Goal: Task Accomplishment & Management: Use online tool/utility

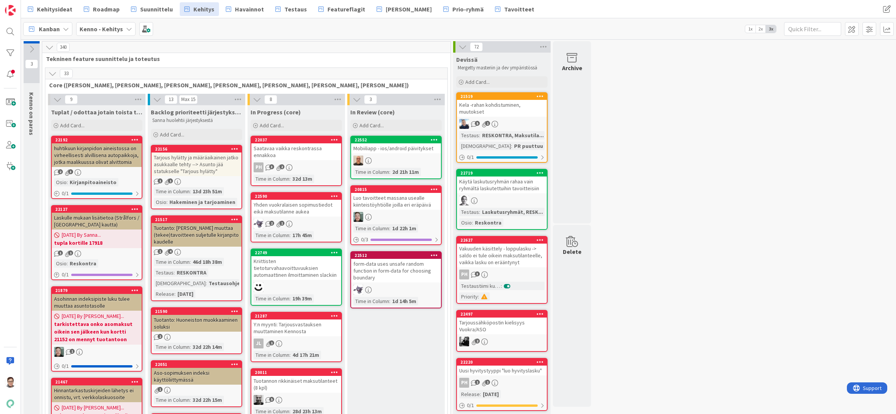
click at [11, 34] on div at bounding box center [10, 31] width 15 height 15
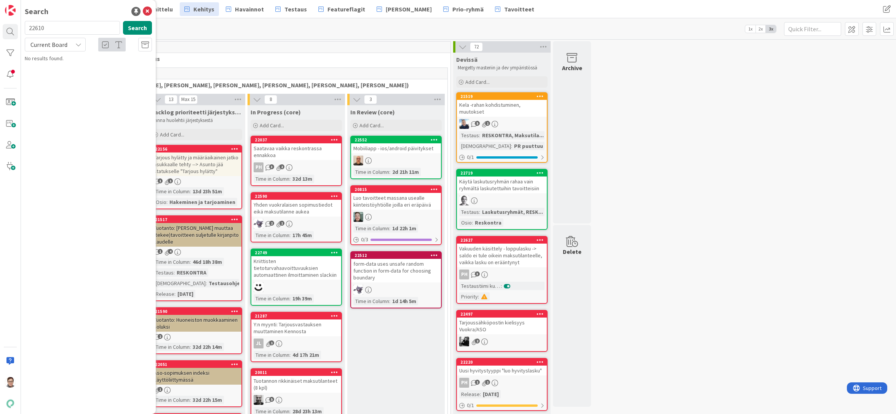
type input "22610"
click at [61, 46] on span "Current Board" at bounding box center [48, 45] width 37 height 8
click at [61, 77] on span "All Boards" at bounding box center [68, 75] width 79 height 11
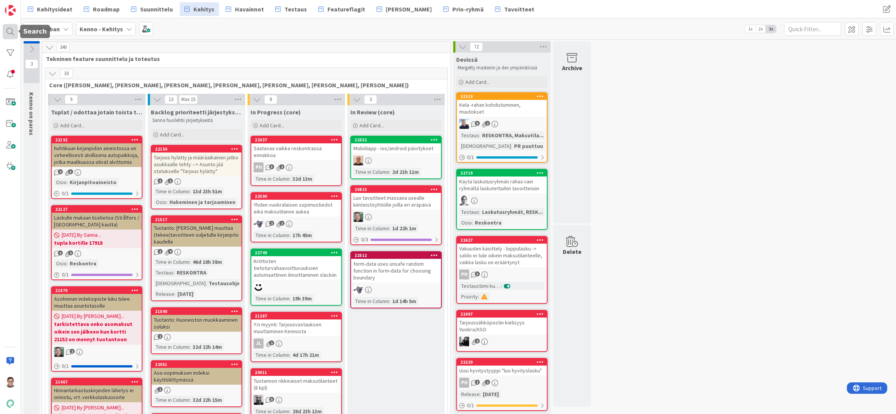
click at [13, 35] on div at bounding box center [10, 31] width 15 height 15
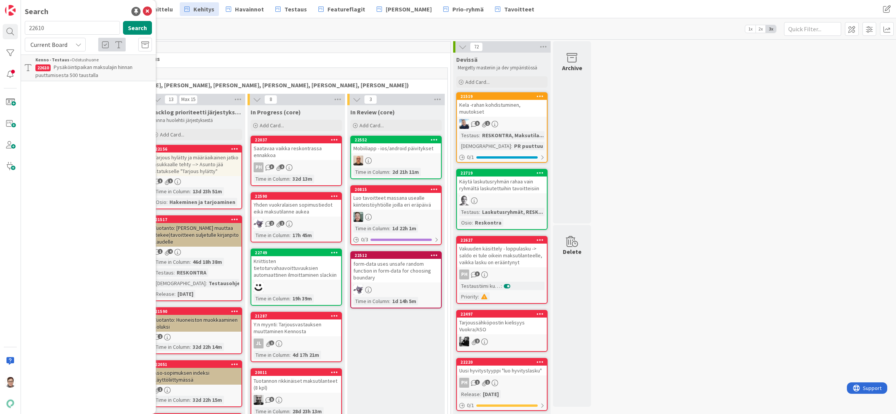
drag, startPoint x: 49, startPoint y: 28, endPoint x: 26, endPoint y: 27, distance: 22.5
click at [26, 27] on input "22610" at bounding box center [72, 28] width 95 height 14
click at [55, 44] on span "Current Board" at bounding box center [48, 45] width 37 height 8
click at [57, 74] on span "All Boards" at bounding box center [68, 75] width 79 height 11
click at [61, 27] on input "tiliotteen" at bounding box center [72, 28] width 95 height 14
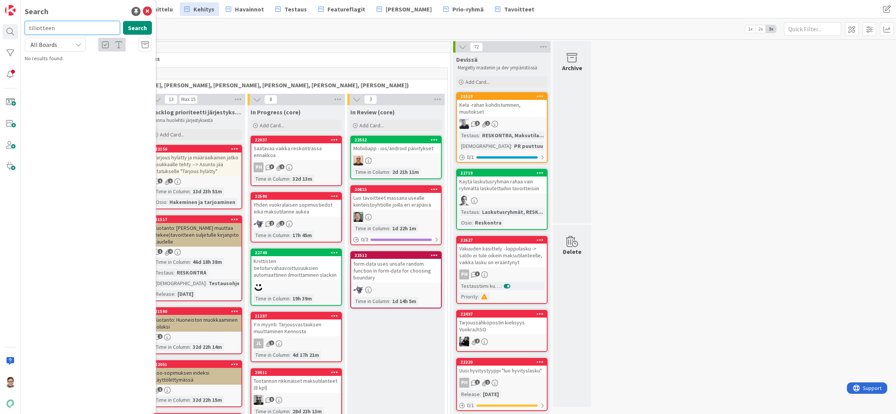
click at [61, 27] on input "tiliotteen" at bounding box center [72, 28] width 95 height 14
click at [61, 30] on input "sähköisen" at bounding box center [72, 28] width 95 height 14
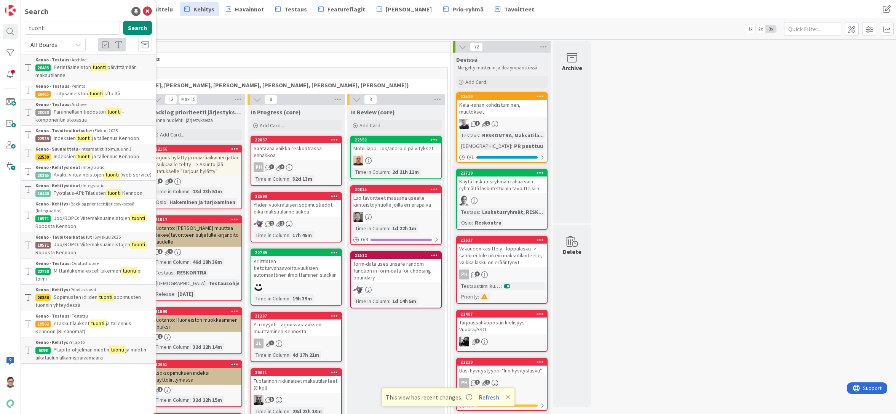
drag, startPoint x: 143, startPoint y: 406, endPoint x: 142, endPoint y: 410, distance: 4.5
click at [143, 406] on div "Search tuonti Search All Boards Current Board All Boards Kenno - Testaus › Arch…" at bounding box center [88, 207] width 135 height 414
click at [51, 29] on input "tuonti" at bounding box center [72, 28] width 95 height 14
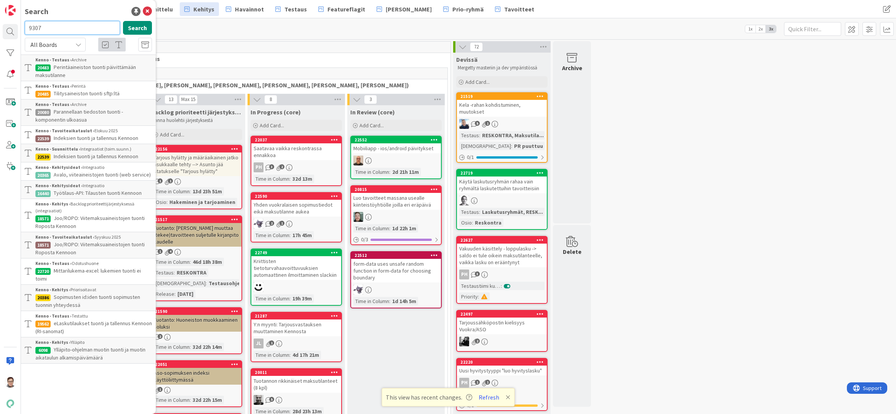
type input "9307"
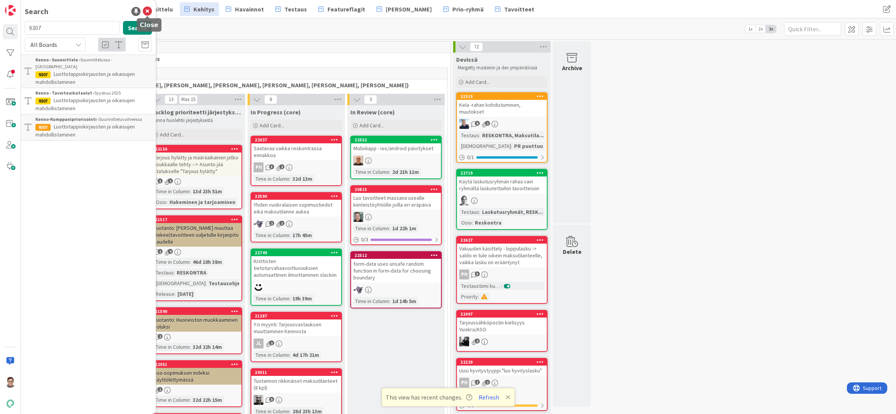
click at [149, 12] on icon at bounding box center [147, 11] width 9 height 9
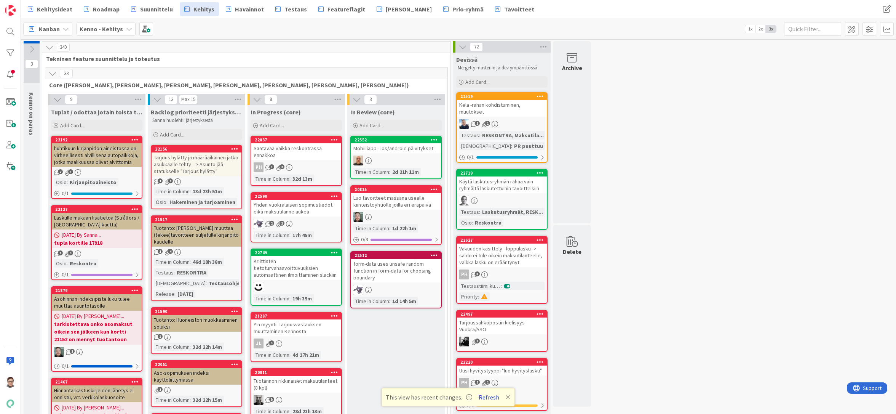
click at [490, 398] on button "Refresh" at bounding box center [489, 397] width 26 height 10
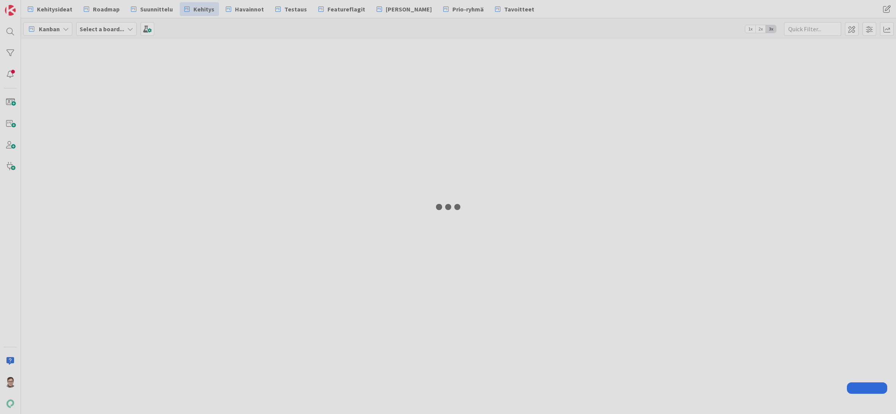
click at [9, 32] on div "Kehitysideat Roadmap Suunnittelu Kehitys Havainnot Testaus Featureflagit Kenno …" at bounding box center [448, 207] width 896 height 414
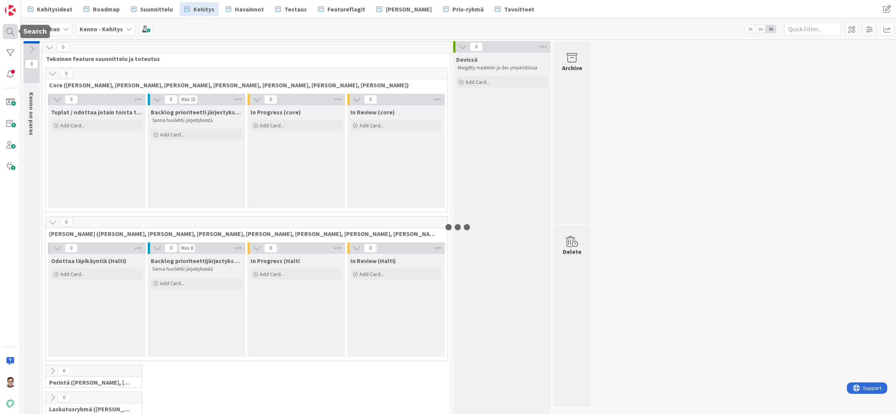
click at [8, 27] on div at bounding box center [10, 31] width 15 height 15
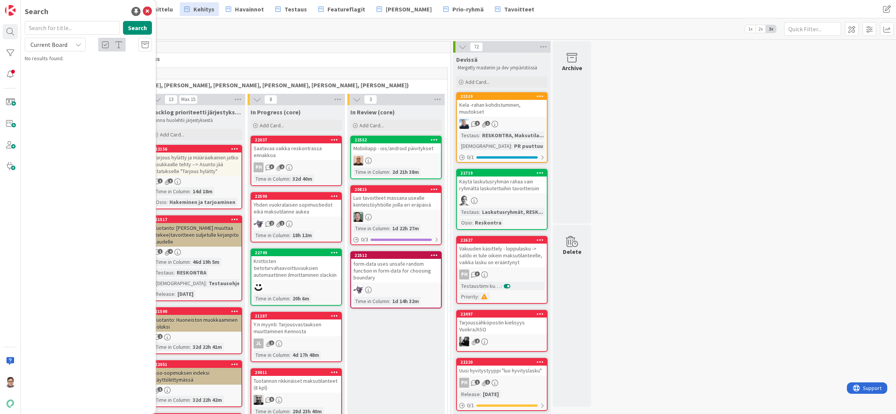
click at [67, 27] on input "text" at bounding box center [72, 28] width 95 height 14
type input "9307"
click at [52, 48] on span "Current Board" at bounding box center [48, 45] width 37 height 8
click at [48, 79] on span "All Boards" at bounding box center [68, 75] width 79 height 11
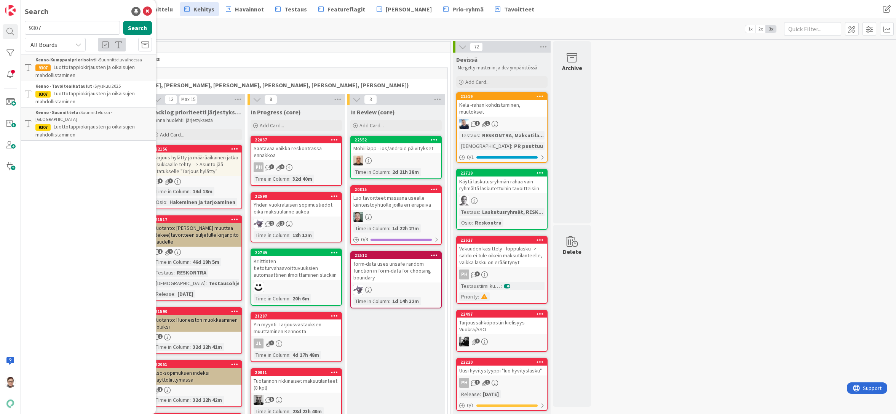
click at [78, 73] on p "Luottotappiokirjausten ja oikaisujen mahdollistaminen" at bounding box center [93, 71] width 117 height 16
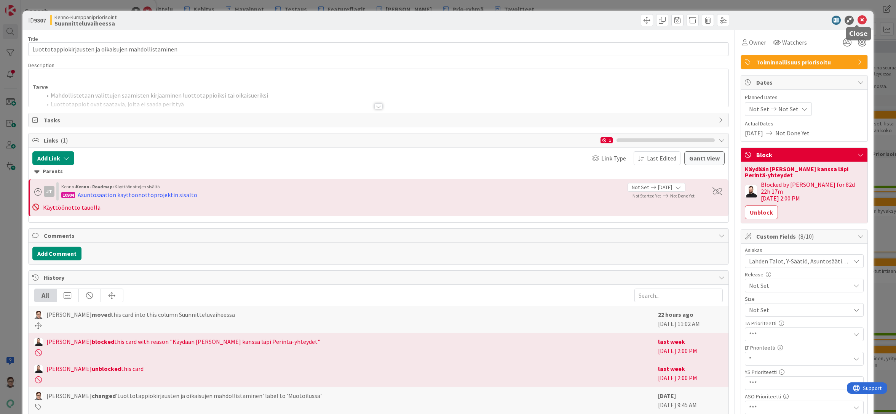
click at [858, 20] on icon at bounding box center [862, 20] width 9 height 9
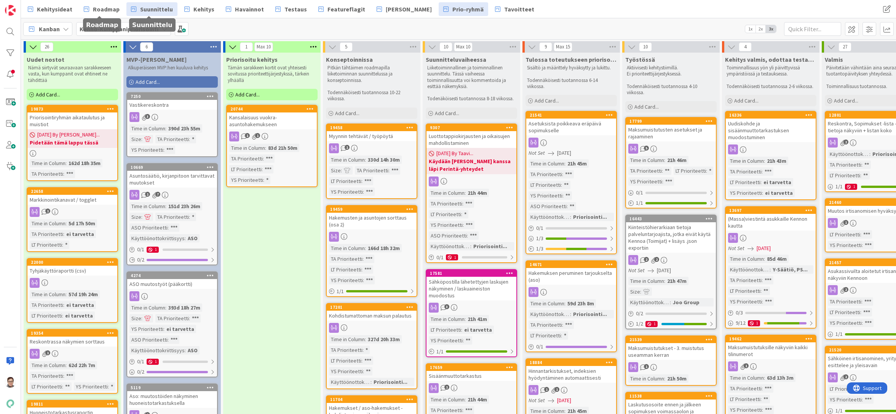
click at [157, 11] on span "Suunnittelu" at bounding box center [156, 9] width 33 height 9
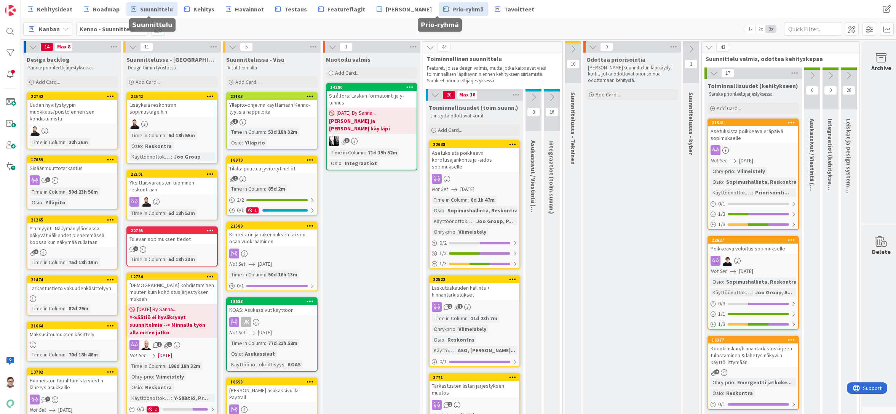
click at [447, 14] on link "Prio-ryhmä" at bounding box center [464, 9] width 50 height 14
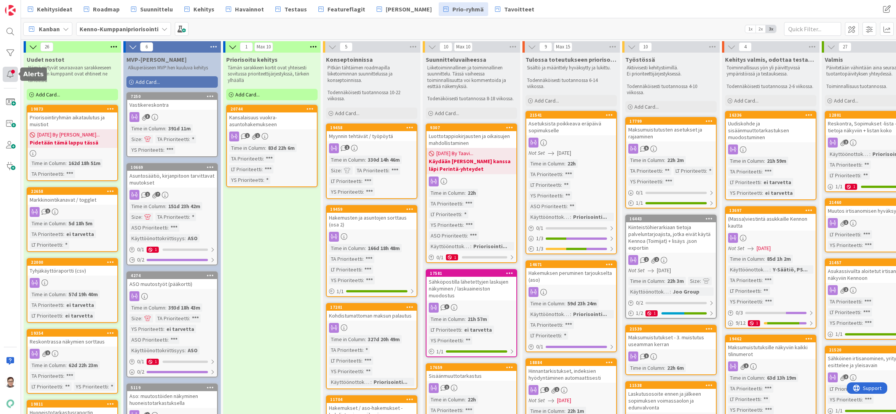
click at [10, 75] on div at bounding box center [10, 74] width 15 height 15
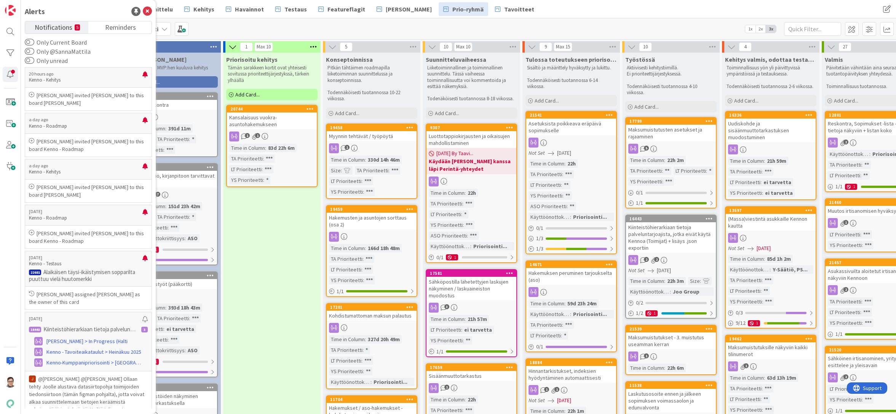
click at [50, 27] on span "Notifications" at bounding box center [54, 26] width 38 height 11
click at [8, 75] on div at bounding box center [10, 74] width 15 height 15
click at [75, 271] on p "Alaikäisen täysi-ikäistymisen sopparilta puuttuu vielä huutomerkki" at bounding box center [88, 275] width 119 height 14
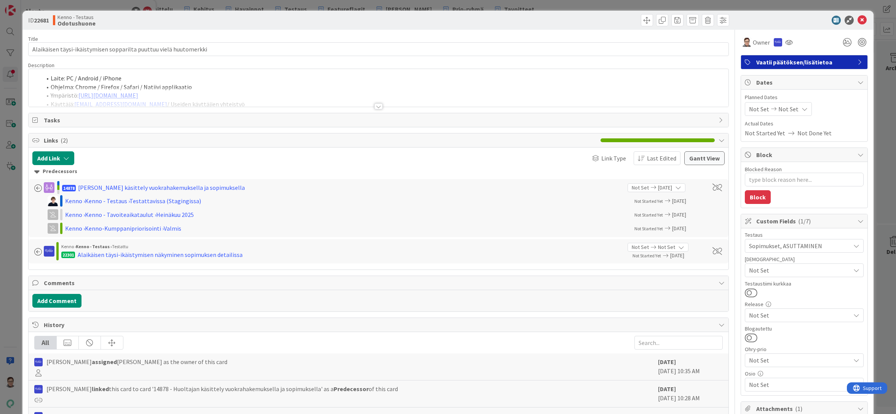
type textarea "x"
click at [377, 106] on div at bounding box center [378, 106] width 8 height 6
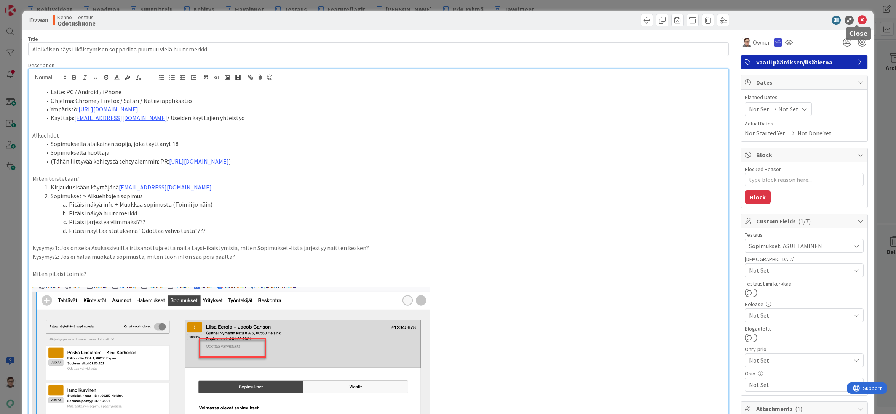
click at [858, 20] on icon at bounding box center [862, 20] width 9 height 9
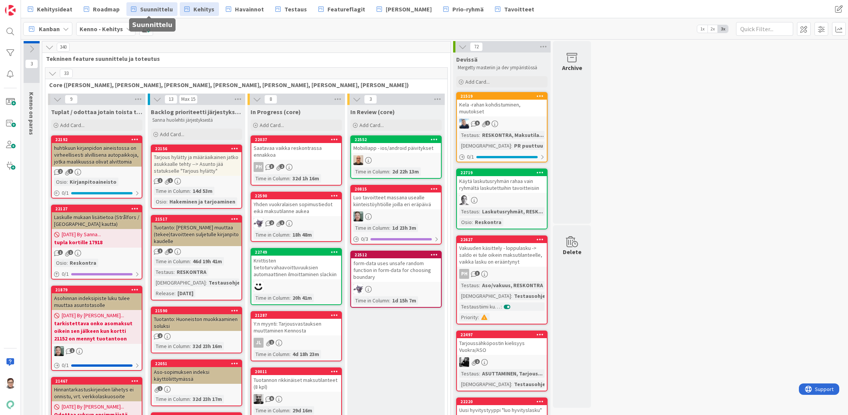
click at [158, 8] on span "Suunnittelu" at bounding box center [156, 9] width 33 height 9
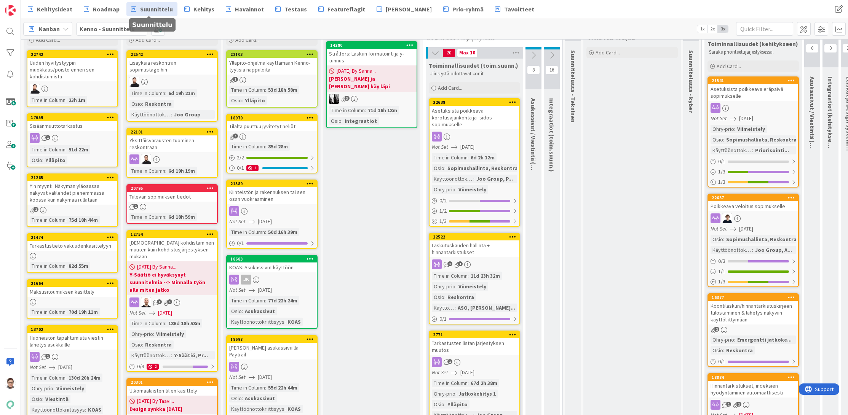
scroll to position [76, 0]
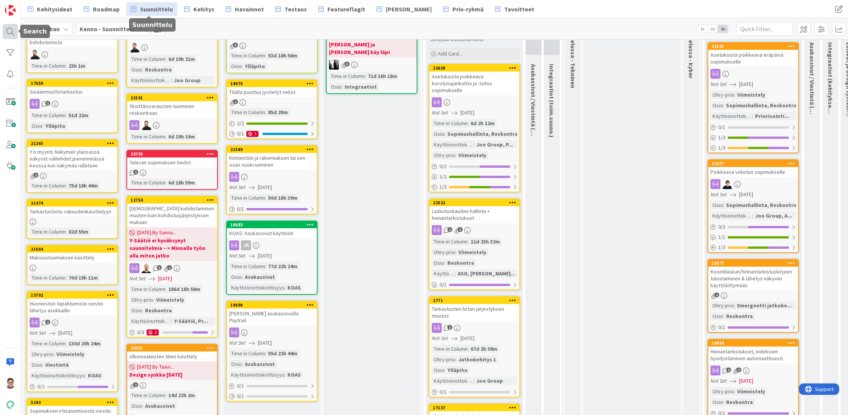
click at [8, 34] on div at bounding box center [10, 31] width 15 height 15
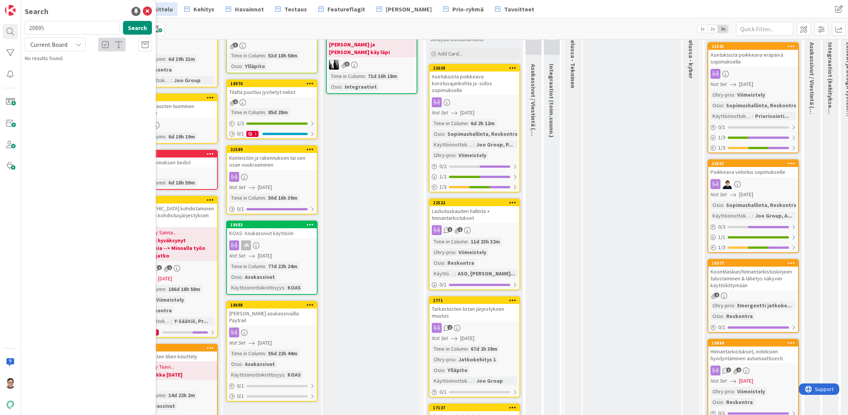
type input "20895"
click at [51, 52] on div "20895 Search Current Board No results found." at bounding box center [88, 42] width 127 height 42
click at [50, 42] on span "Current Board" at bounding box center [48, 45] width 37 height 8
click at [51, 77] on span "All Boards" at bounding box center [68, 75] width 79 height 11
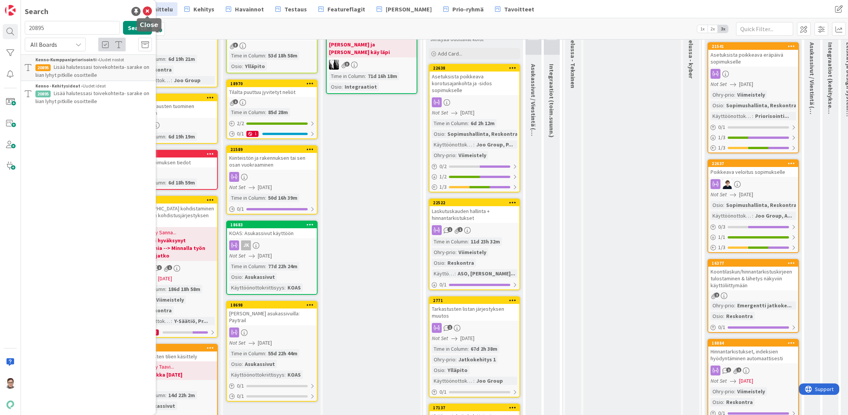
click at [147, 14] on icon at bounding box center [147, 11] width 9 height 9
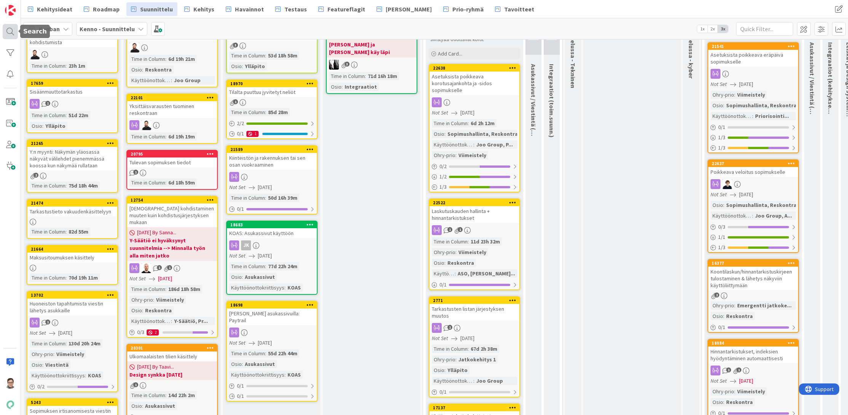
click at [7, 28] on div at bounding box center [10, 31] width 15 height 15
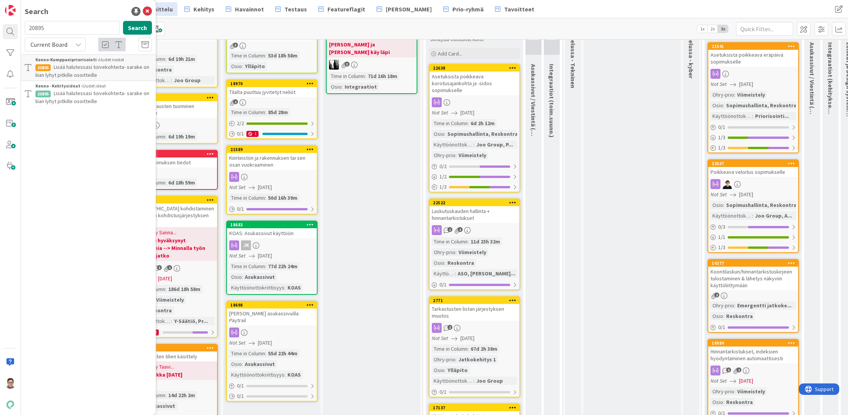
drag, startPoint x: 48, startPoint y: 25, endPoint x: 13, endPoint y: 23, distance: 35.1
click at [13, 23] on div "Search 20895 Search Current Board Kenno-Kumppanipriorisointi › Uudet nostot 208…" at bounding box center [10, 207] width 21 height 415
type input "19850"
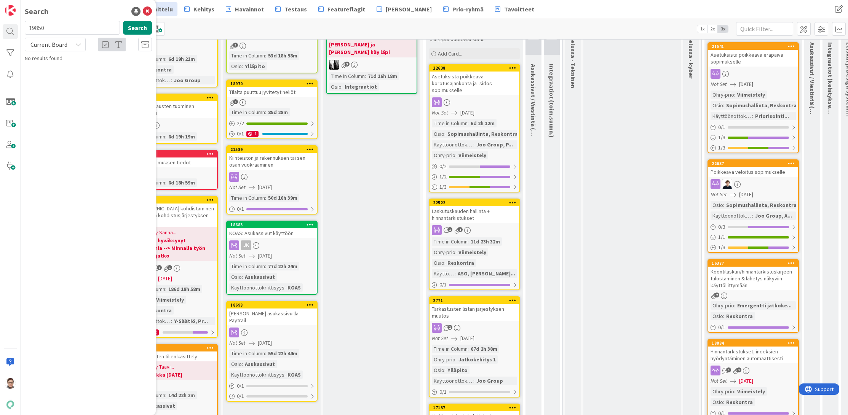
click at [40, 47] on span "Current Board" at bounding box center [48, 45] width 37 height 8
click at [51, 78] on span "All Boards" at bounding box center [68, 75] width 79 height 11
click at [94, 73] on span "Irtisanomisen Näyttötiedot näkyviin Hakemukset->Ehdotukset listalle asunnon Nyk…" at bounding box center [84, 75] width 99 height 23
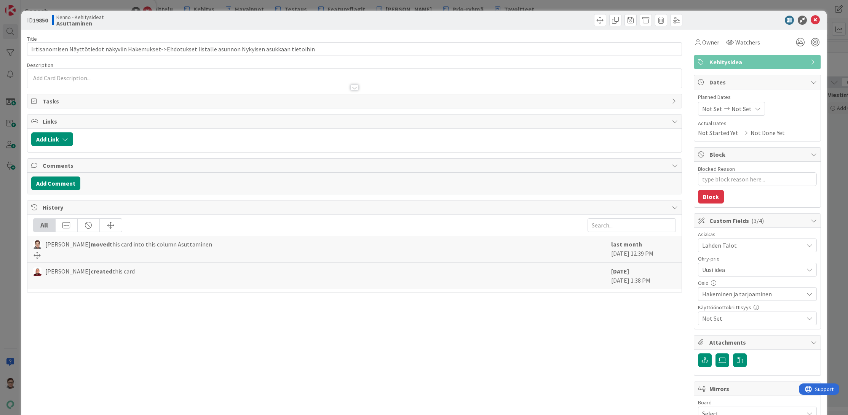
type textarea "x"
click at [70, 77] on div at bounding box center [354, 78] width 655 height 19
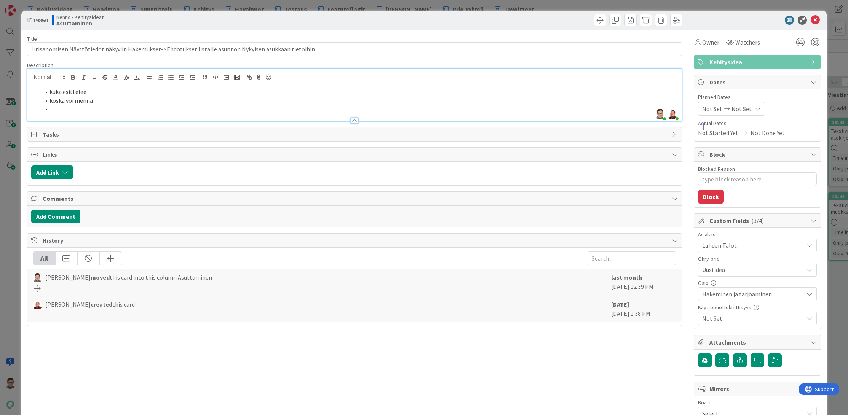
click at [93, 95] on li "kuka esittelee" at bounding box center [359, 92] width 638 height 9
click at [60, 108] on li at bounding box center [359, 109] width 638 height 9
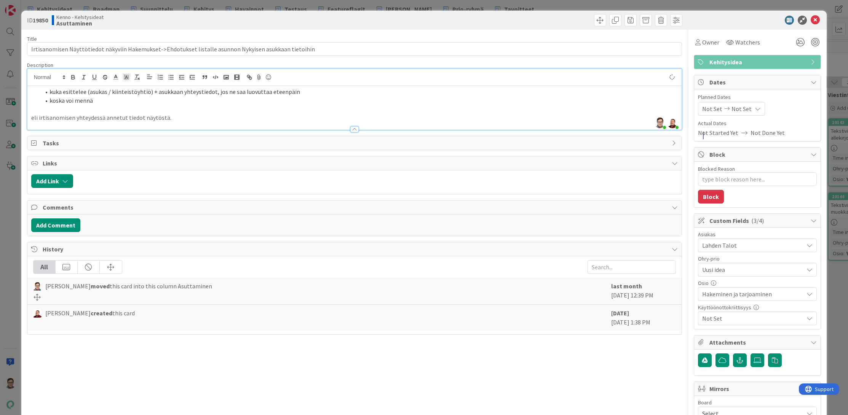
type textarea "x"
drag, startPoint x: 810, startPoint y: 21, endPoint x: 807, endPoint y: 28, distance: 7.3
click at [811, 21] on icon at bounding box center [815, 20] width 9 height 9
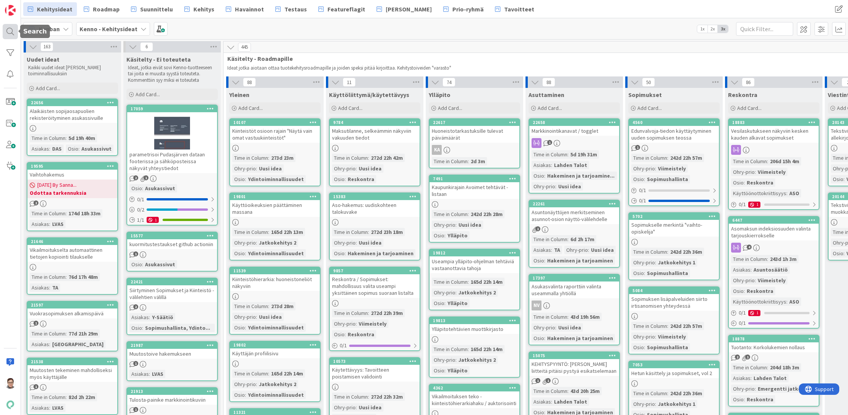
click at [12, 36] on div at bounding box center [10, 31] width 15 height 15
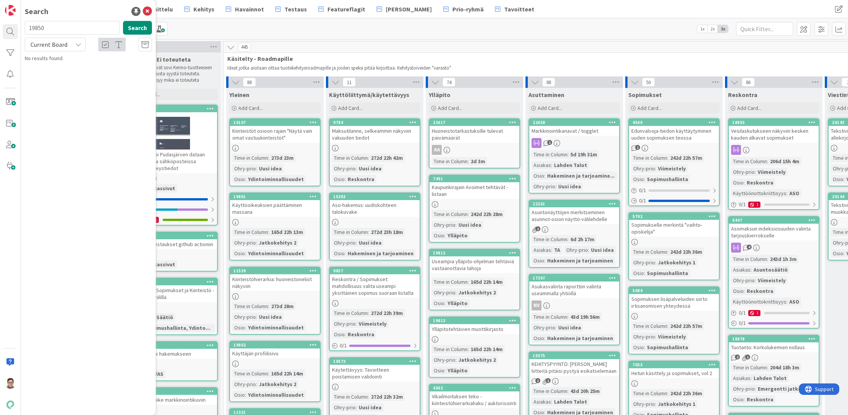
click at [56, 30] on input "19850" at bounding box center [72, 28] width 95 height 14
type input "22261"
click at [84, 68] on span "Asuntonäyttöjen merkitseminen asunnot-osion näyttö-välilehdelle" at bounding box center [91, 71] width 112 height 15
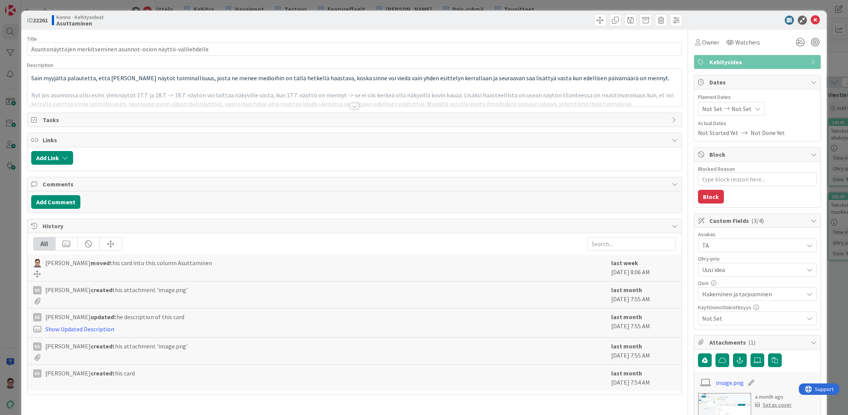
type textarea "x"
click at [353, 107] on div at bounding box center [354, 106] width 8 height 6
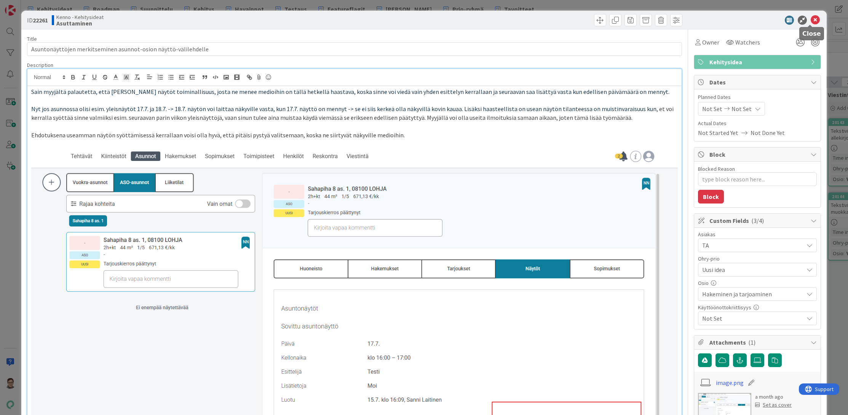
click at [811, 18] on icon at bounding box center [815, 20] width 9 height 9
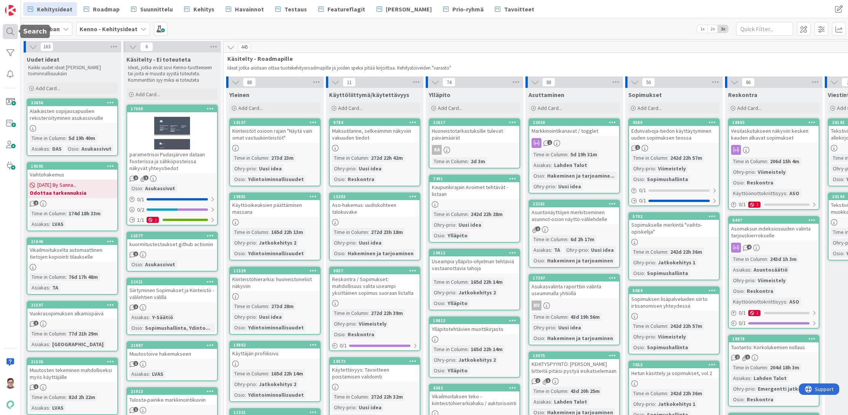
click at [8, 32] on div at bounding box center [10, 31] width 15 height 15
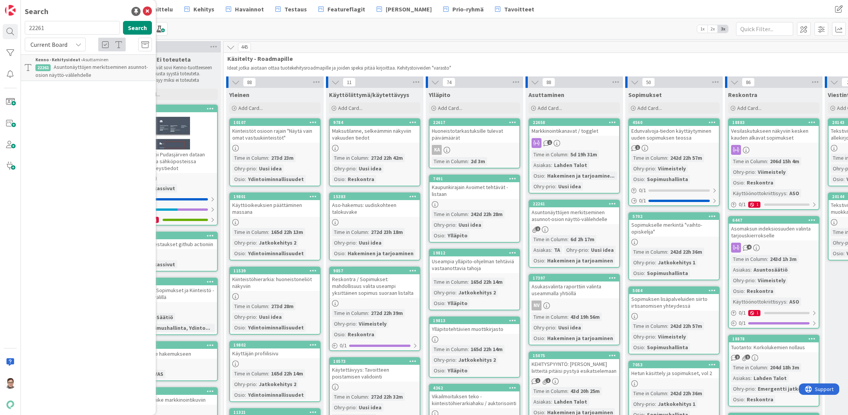
click at [50, 25] on input "22261" at bounding box center [72, 28] width 95 height 14
type input "näyttö"
click at [56, 44] on span "Current Board" at bounding box center [48, 45] width 37 height 8
click at [56, 78] on span "All Boards" at bounding box center [68, 75] width 79 height 11
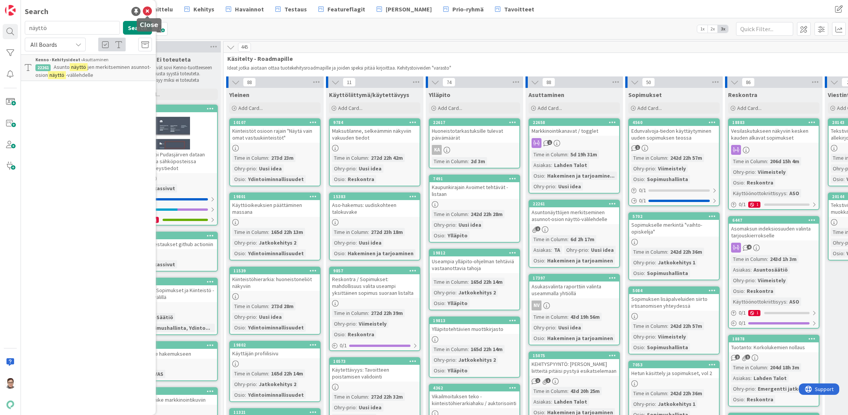
click at [145, 9] on icon at bounding box center [147, 11] width 9 height 9
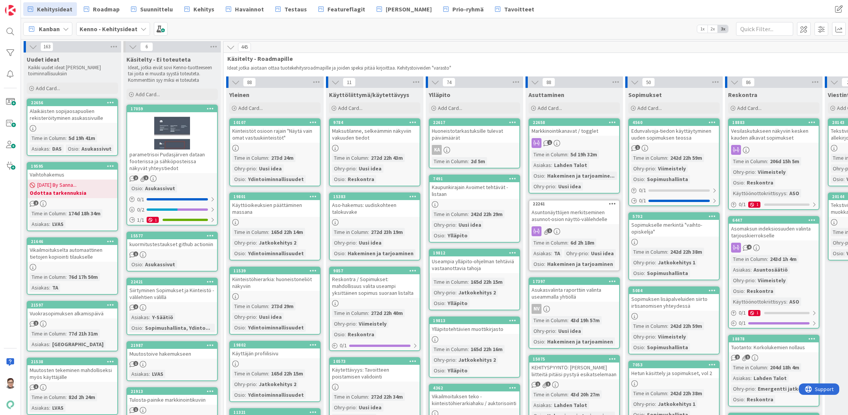
click at [187, 32] on div "Kanban Kenno - Kehitysideat 1x 2x 3x" at bounding box center [434, 28] width 827 height 21
click at [12, 35] on div at bounding box center [10, 31] width 15 height 15
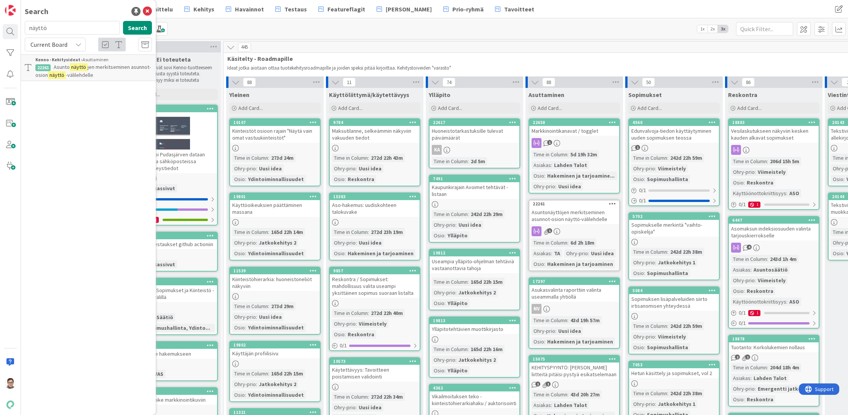
click at [58, 29] on input "näyttö" at bounding box center [72, 28] width 95 height 14
type input "18344"
click at [78, 64] on span "Useampi esittelyaika mahdolliseksi" at bounding box center [94, 67] width 80 height 7
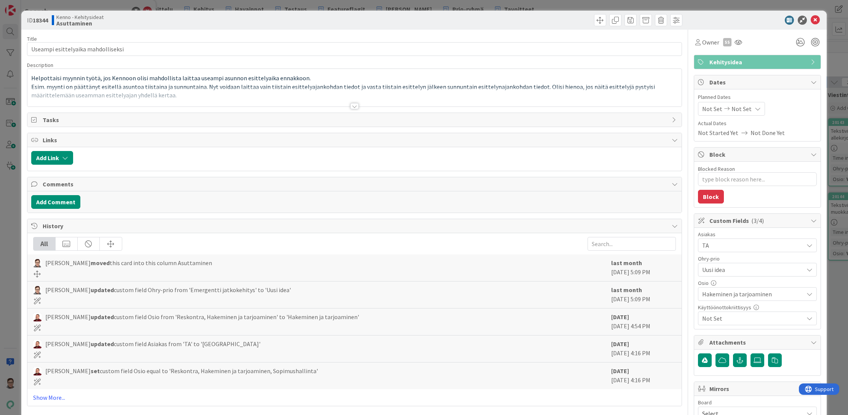
type textarea "x"
click at [351, 105] on div at bounding box center [354, 106] width 8 height 6
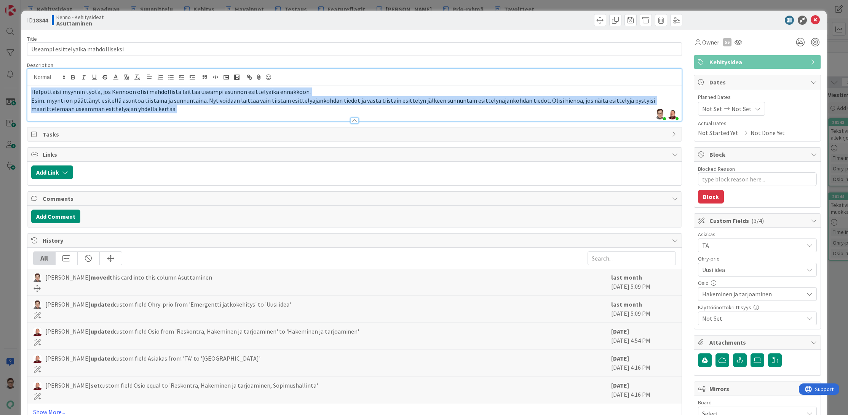
drag, startPoint x: 138, startPoint y: 110, endPoint x: 27, endPoint y: 88, distance: 112.7
click at [27, 88] on div "Helpottaisi myynnin työtä, jos Kennoon olisi mahdollista laittaa useampi asunno…" at bounding box center [354, 103] width 655 height 35
copy div "Helpottaisi myynnin työtä, jos Kennoon olisi mahdollista laittaa useampi asunno…"
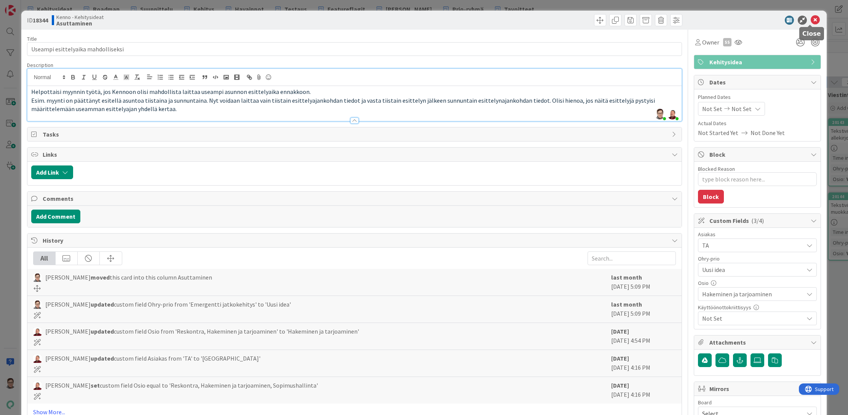
click at [812, 19] on icon at bounding box center [815, 20] width 9 height 9
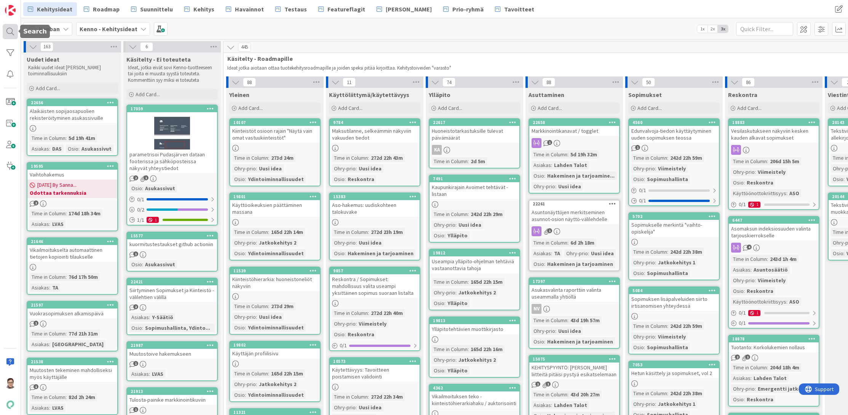
click at [8, 28] on div at bounding box center [10, 31] width 15 height 15
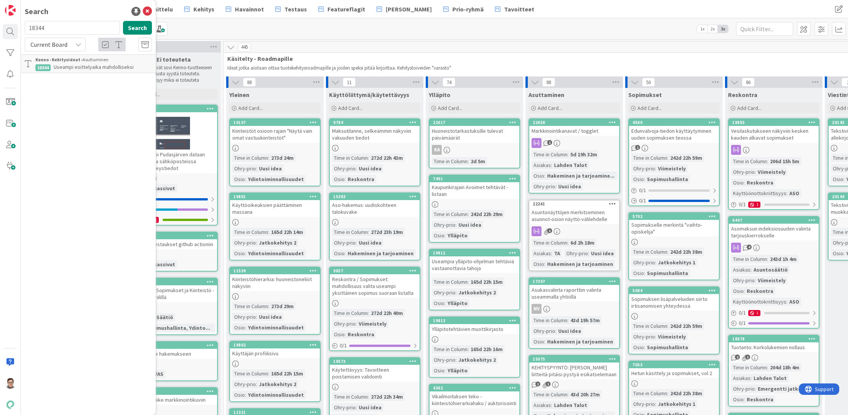
click at [58, 28] on input "18344" at bounding box center [72, 28] width 95 height 14
type input "22261"
click at [95, 69] on span "Asuntonäyttöjen merkitseminen asunnot-osion näyttö-välilehdelle" at bounding box center [91, 71] width 112 height 15
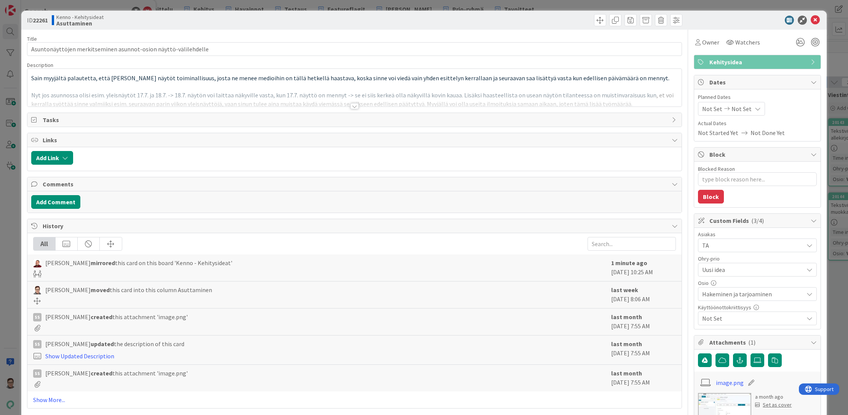
click at [350, 107] on div at bounding box center [354, 106] width 8 height 6
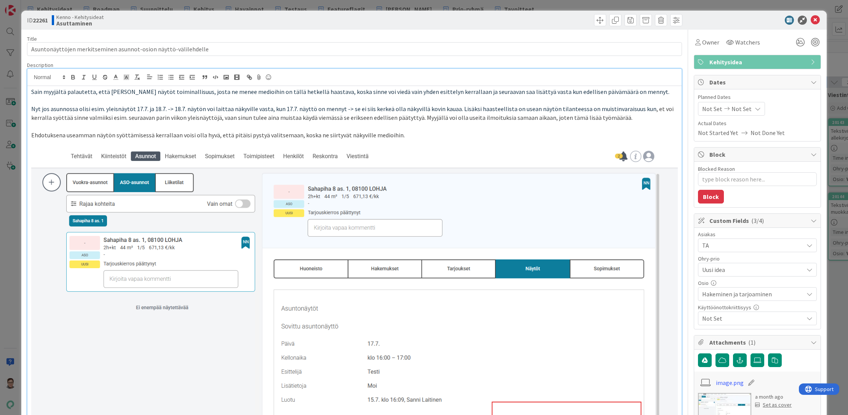
click at [32, 92] on span "Sain myyjältä palautetta, että [PERSON_NAME] näytöt toiminallisuus, josta ne me…" at bounding box center [350, 92] width 638 height 8
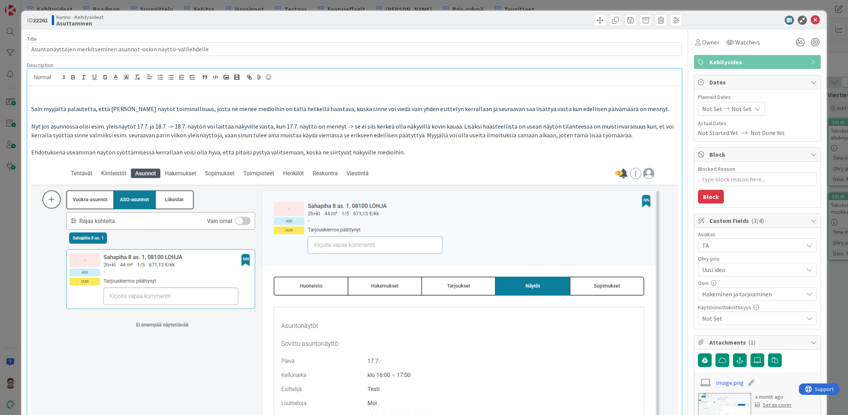
paste div
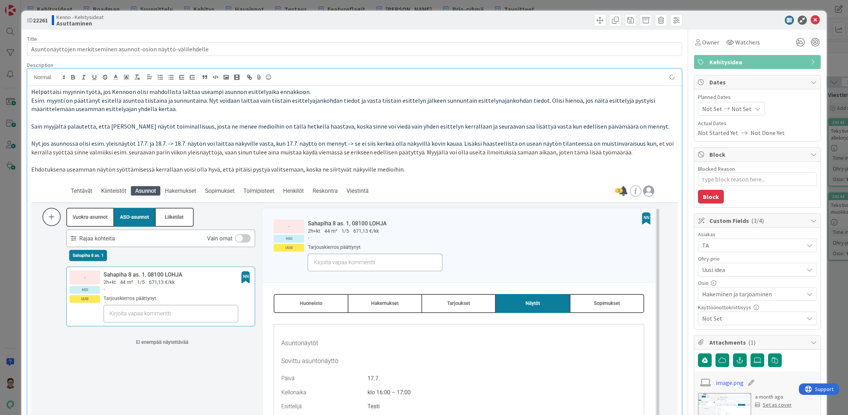
type textarea "x"
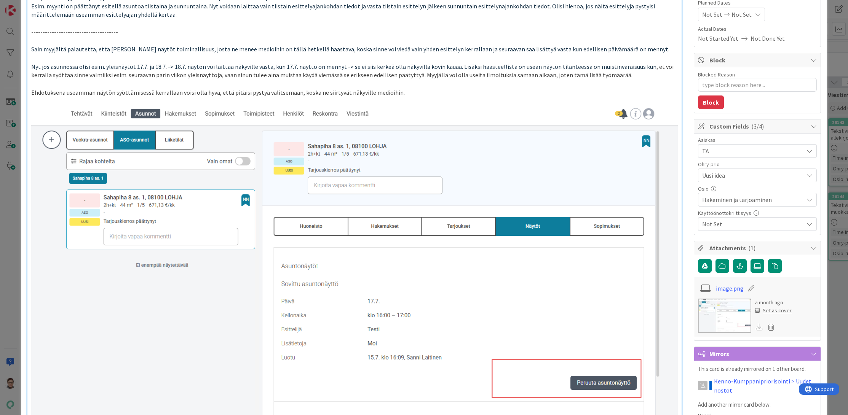
type textarea "x"
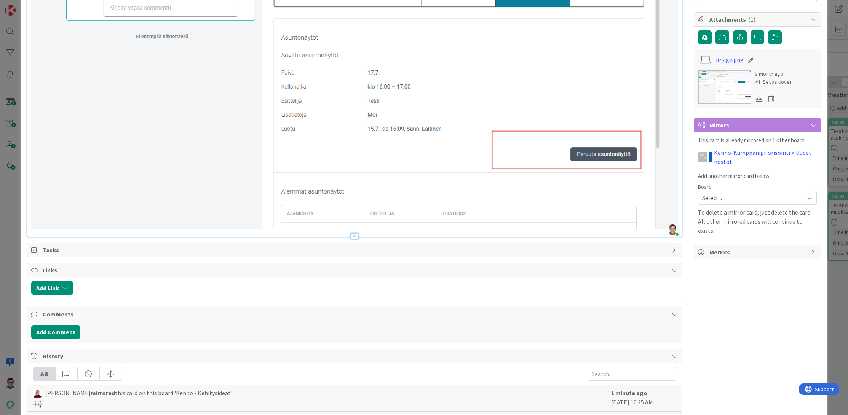
scroll to position [419, 0]
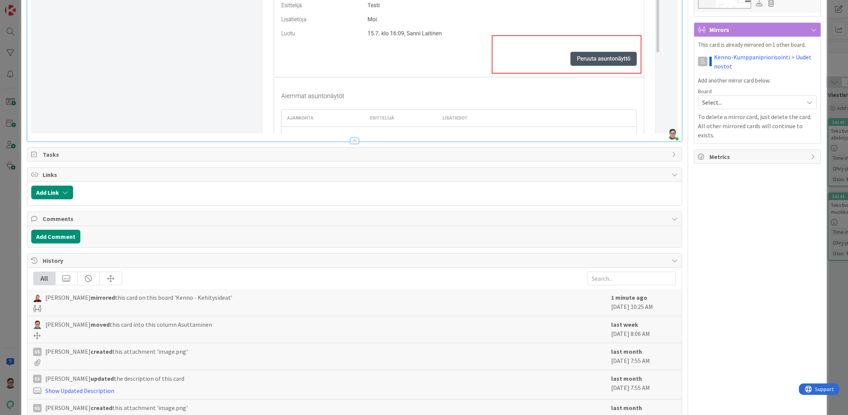
click at [352, 138] on div at bounding box center [354, 141] width 8 height 6
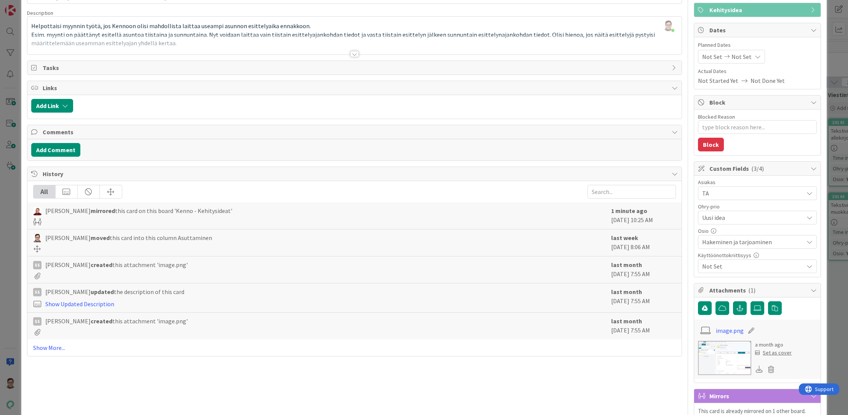
scroll to position [0, 0]
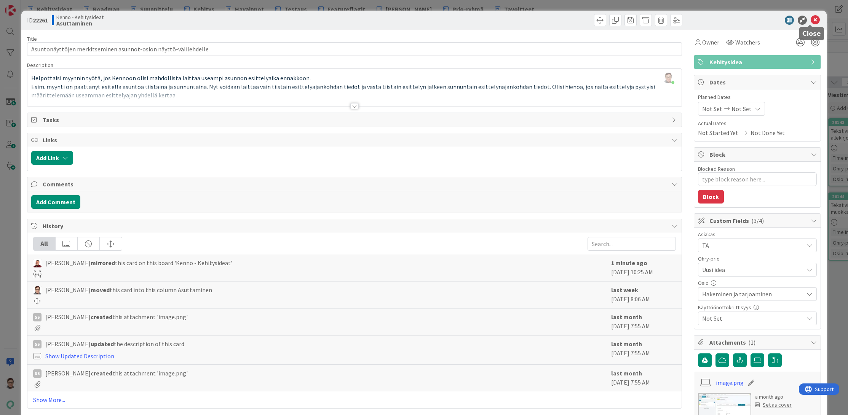
click at [811, 19] on icon at bounding box center [815, 20] width 9 height 9
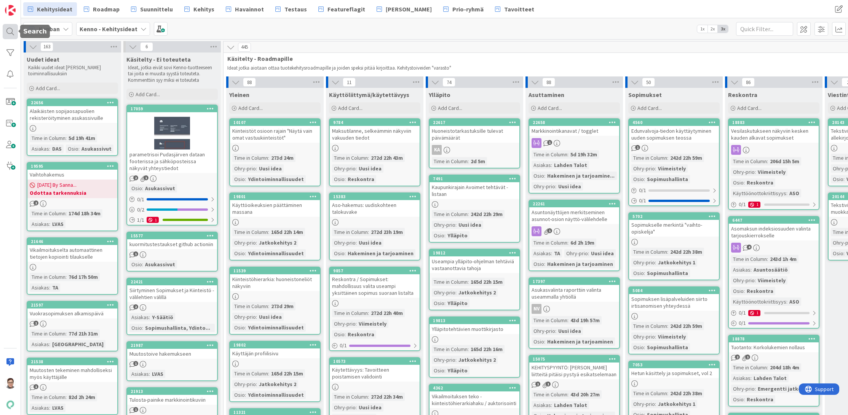
click at [13, 32] on div at bounding box center [10, 31] width 15 height 15
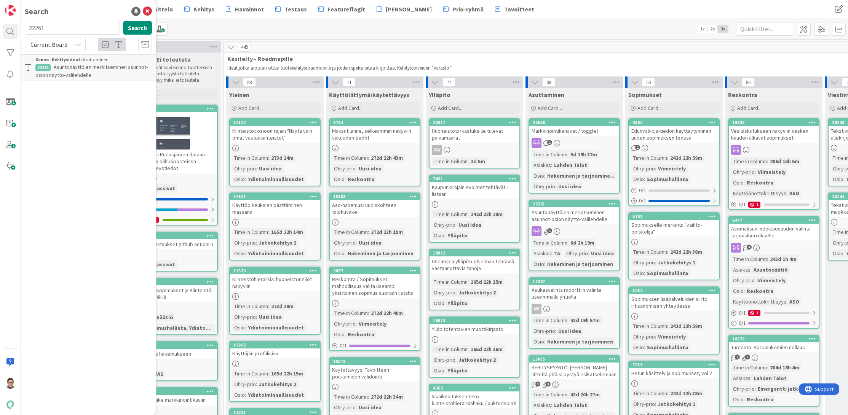
click at [51, 27] on input "22261" at bounding box center [72, 28] width 95 height 14
type input "18344"
click at [89, 56] on link "Kenno - Kehitysideat › Asuttaminen 18344 Useampi esittelyaika mahdolliseksi" at bounding box center [88, 63] width 135 height 19
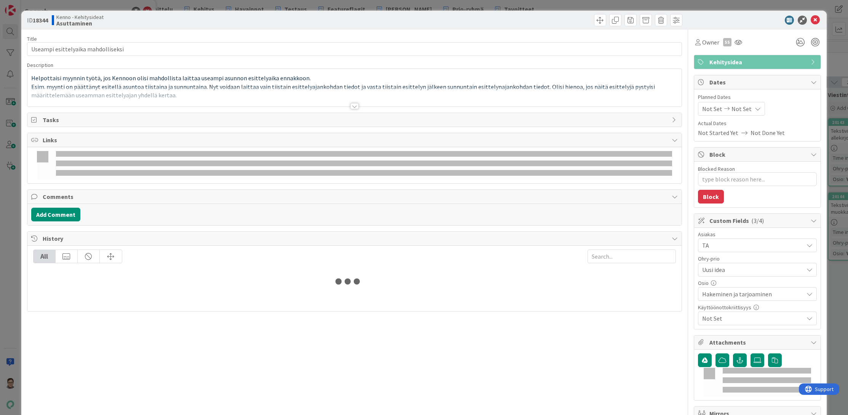
type textarea "x"
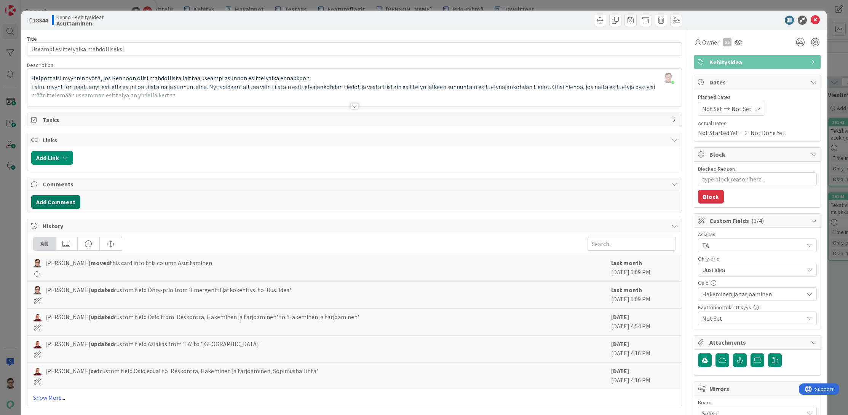
click at [51, 201] on button "Add Comment" at bounding box center [55, 202] width 49 height 14
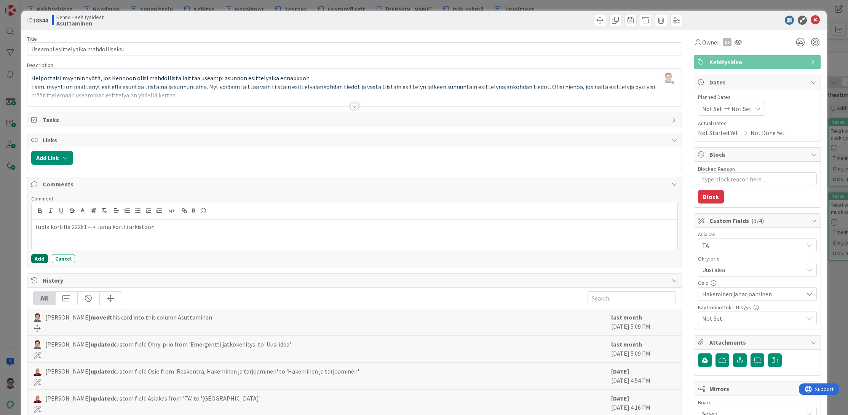
click at [37, 260] on button "Add" at bounding box center [39, 258] width 17 height 9
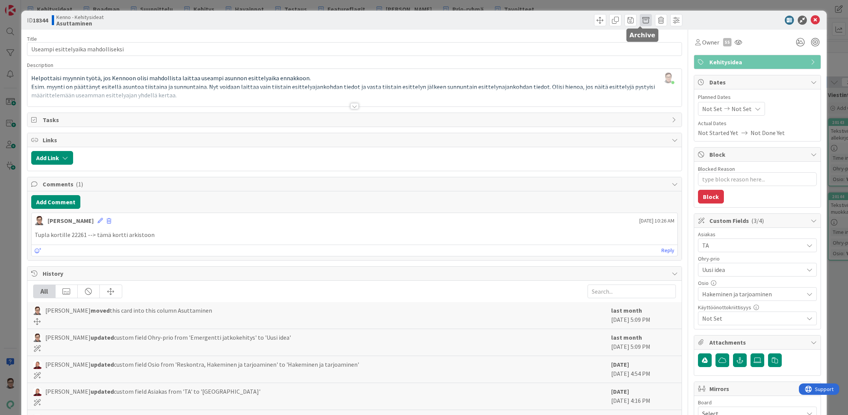
click at [641, 21] on span at bounding box center [646, 20] width 12 height 12
click at [658, 57] on button "Archive" at bounding box center [659, 56] width 30 height 14
type textarea "x"
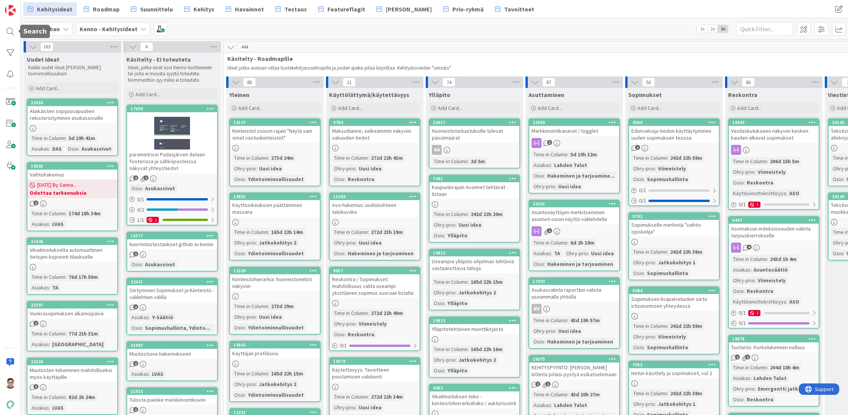
click at [15, 30] on div at bounding box center [10, 31] width 15 height 15
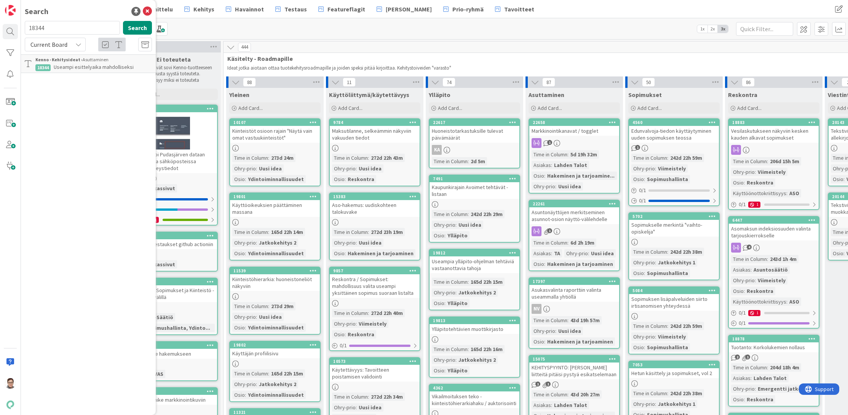
click at [59, 30] on input "18344" at bounding box center [72, 28] width 95 height 14
type input "20109"
click at [73, 62] on div "Kenno - Kehitysideat › Asuttaminen" at bounding box center [93, 59] width 117 height 7
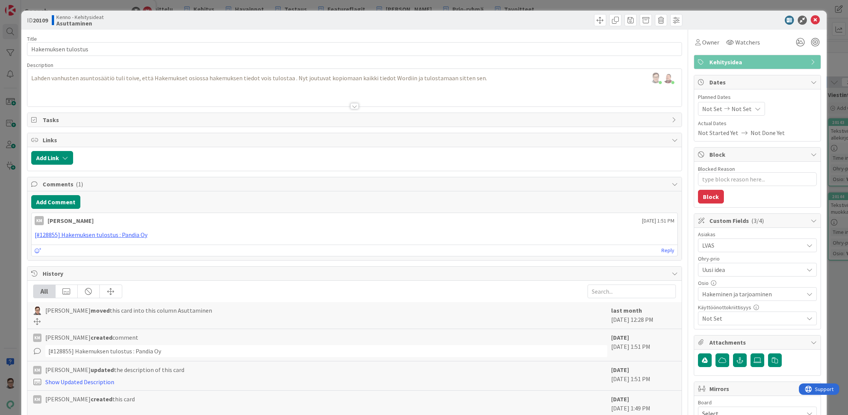
click at [726, 246] on span "LVAS" at bounding box center [752, 245] width 101 height 9
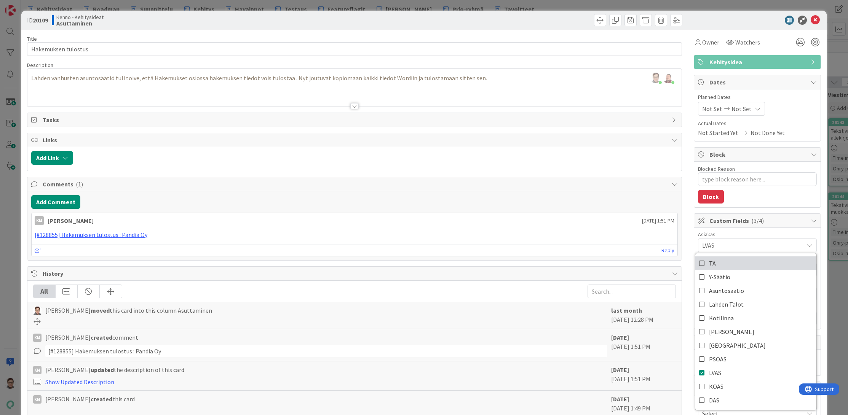
click at [699, 262] on icon at bounding box center [702, 263] width 6 height 11
click at [699, 277] on icon at bounding box center [702, 277] width 6 height 11
click at [751, 232] on div "Asiakas" at bounding box center [757, 234] width 119 height 5
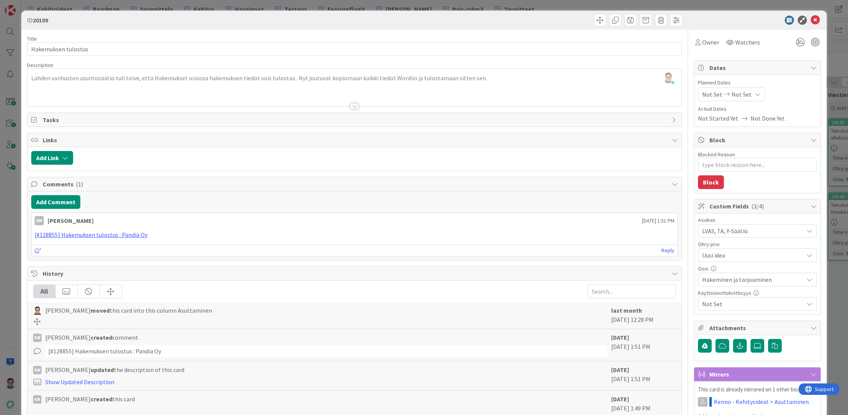
click at [743, 230] on span "LVAS, TA, Y-Säätiö" at bounding box center [752, 231] width 101 height 9
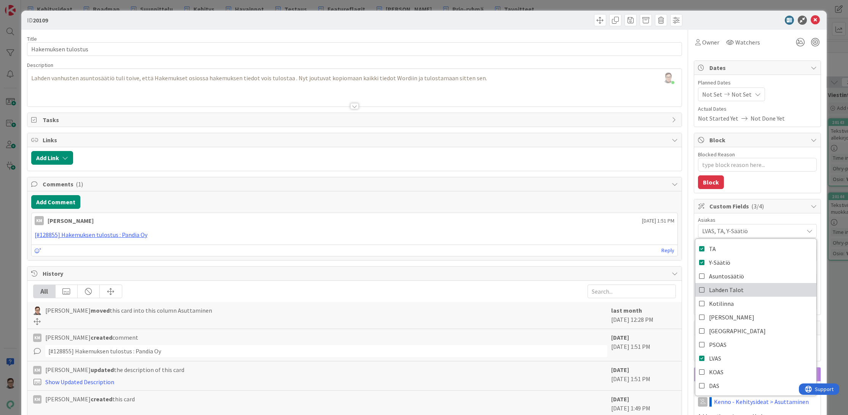
click at [699, 289] on icon at bounding box center [702, 289] width 6 height 11
type textarea "x"
click at [771, 217] on div "Asiakas LVAS, TA, Y-Säätiö, Lahden Talot TA Y-Säätiö Asuntosäätiö Lahden Talot …" at bounding box center [757, 264] width 126 height 101
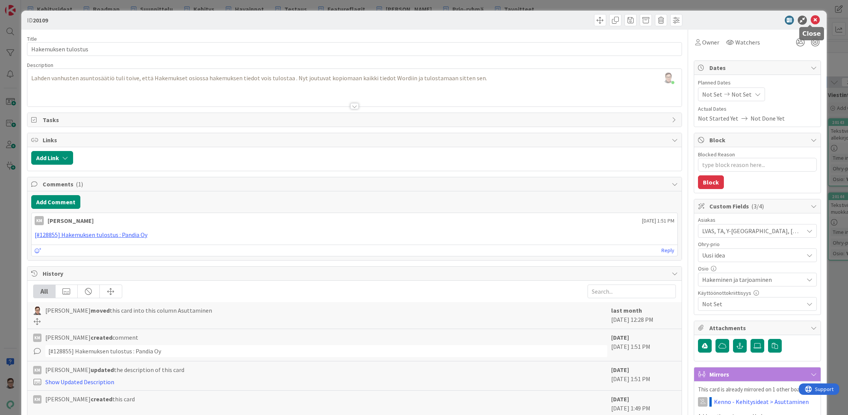
click at [811, 19] on icon at bounding box center [815, 20] width 9 height 9
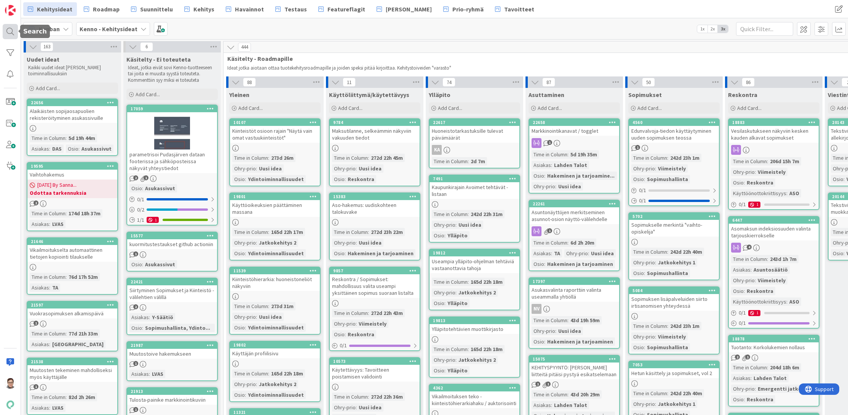
click at [8, 32] on div at bounding box center [10, 31] width 15 height 15
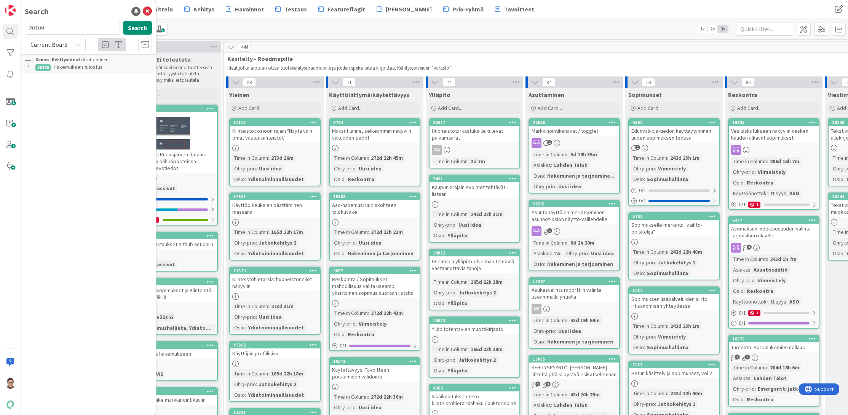
click at [62, 30] on input "20109" at bounding box center [72, 28] width 95 height 14
type input "tulostus"
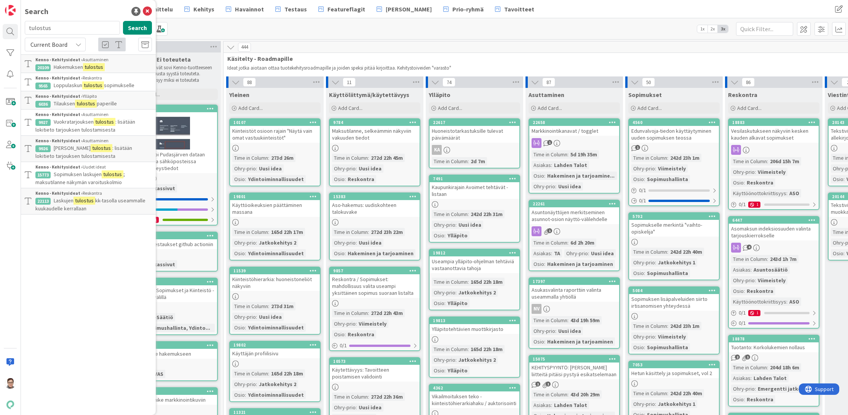
click at [68, 45] on span "Current Board" at bounding box center [49, 44] width 40 height 11
click at [56, 82] on link "All Boards" at bounding box center [68, 76] width 87 height 14
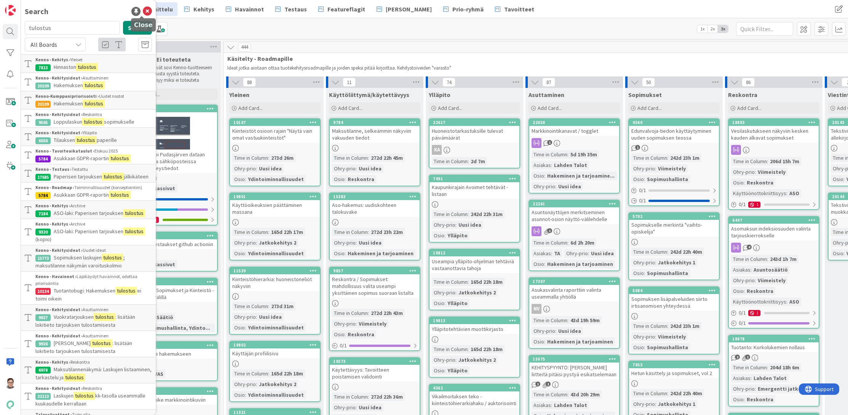
click at [144, 11] on icon at bounding box center [147, 11] width 9 height 9
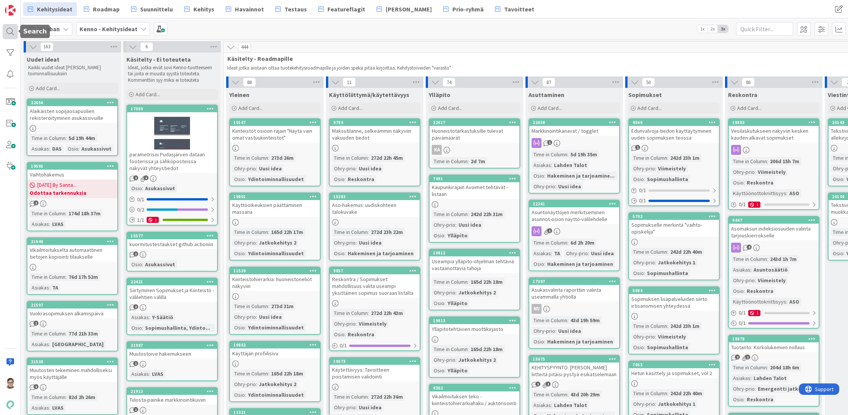
click at [8, 32] on div at bounding box center [10, 31] width 15 height 15
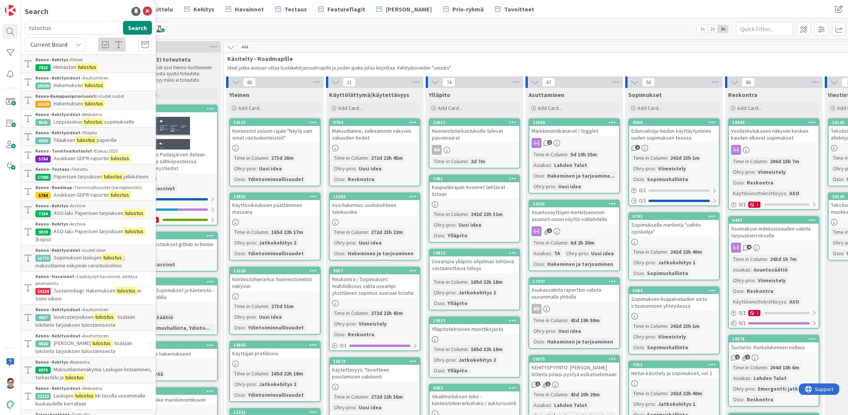
click at [70, 29] on input "tulostus" at bounding box center [72, 28] width 95 height 14
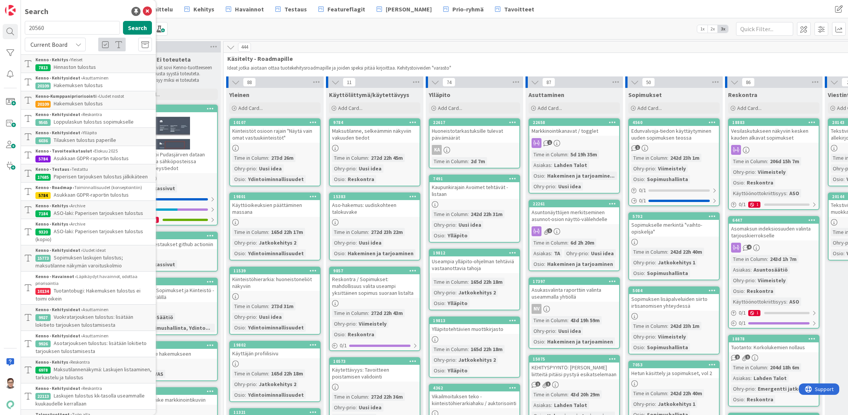
type input "20560"
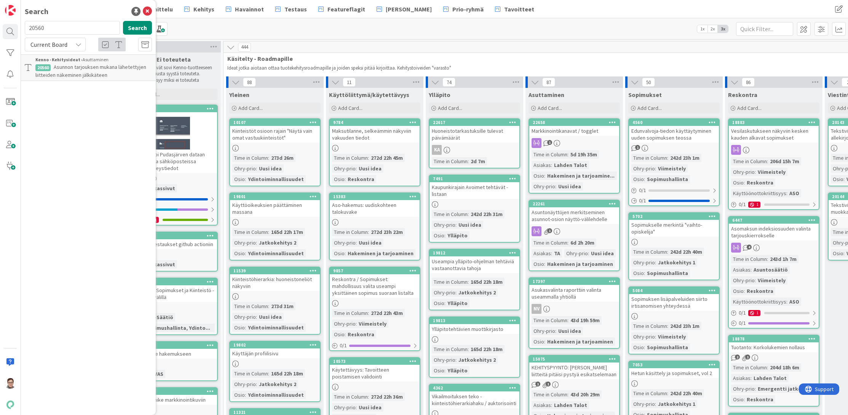
click at [86, 68] on span "Asunnon tarjouksen mukana lähetettyjen liitteiden näkeminen jälkikäteen" at bounding box center [90, 71] width 111 height 15
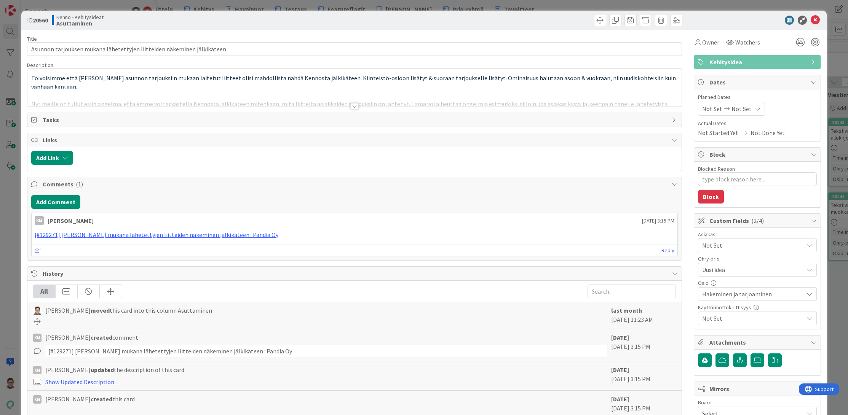
click at [350, 105] on div at bounding box center [354, 106] width 8 height 6
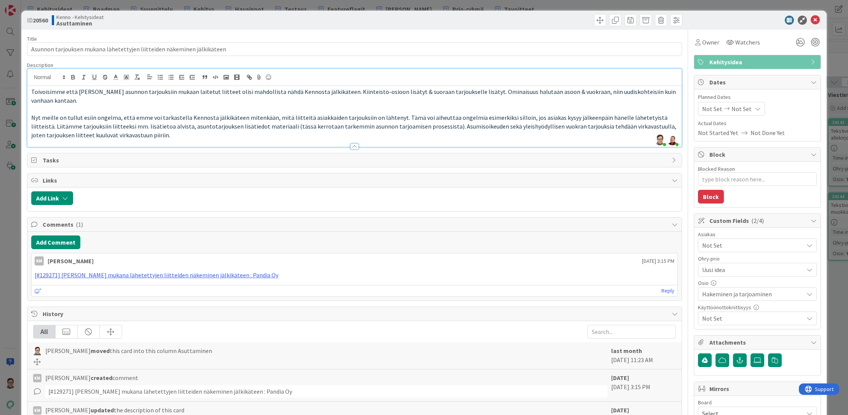
click at [722, 246] on span "Not Set" at bounding box center [752, 245] width 101 height 9
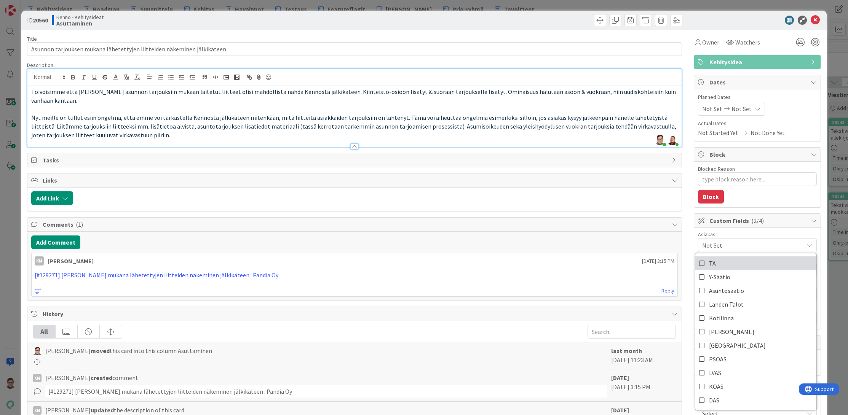
click at [699, 263] on icon at bounding box center [702, 263] width 6 height 11
click at [647, 169] on div "Title 71 / 128 Asunnon tarjouksen mukana lähetettyjen liitteiden näkeminen jälk…" at bounding box center [354, 253] width 655 height 446
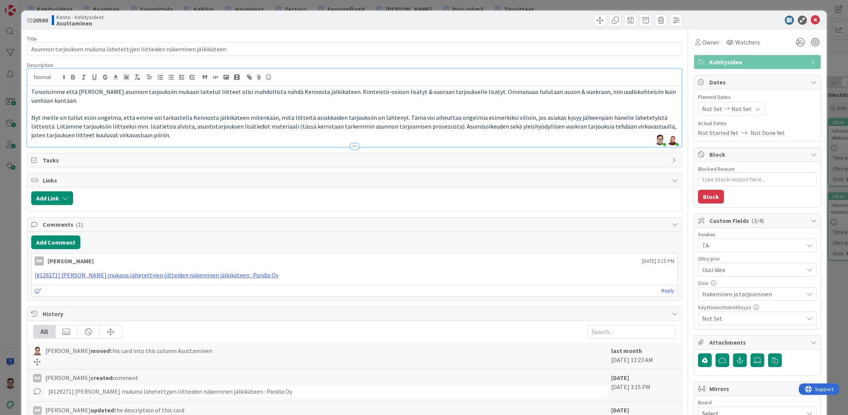
type textarea "x"
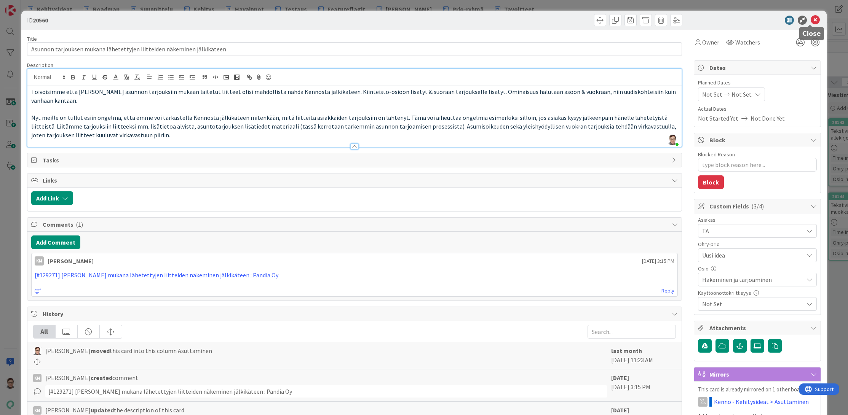
click at [811, 22] on icon at bounding box center [815, 20] width 9 height 9
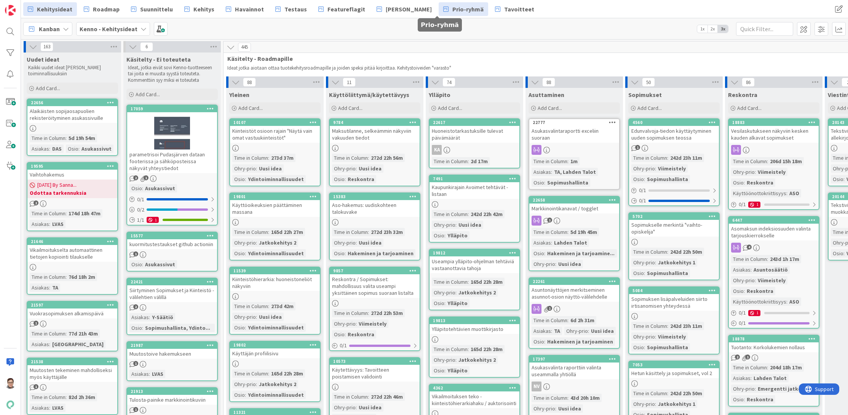
click at [452, 11] on span "Prio-ryhmä" at bounding box center [467, 9] width 31 height 9
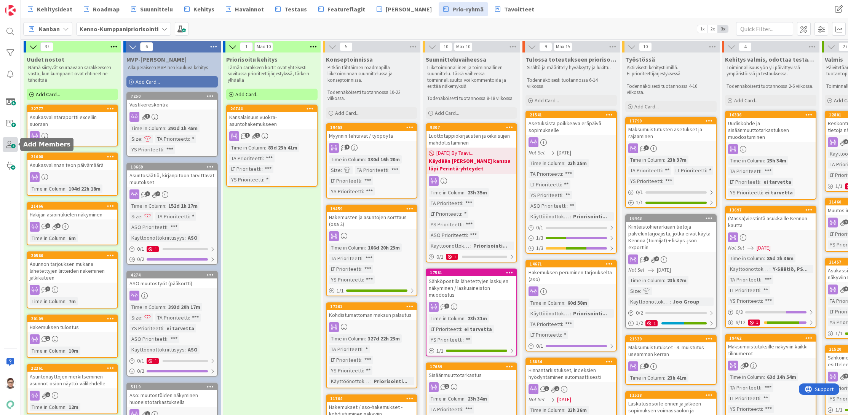
click at [13, 146] on span at bounding box center [10, 144] width 15 height 15
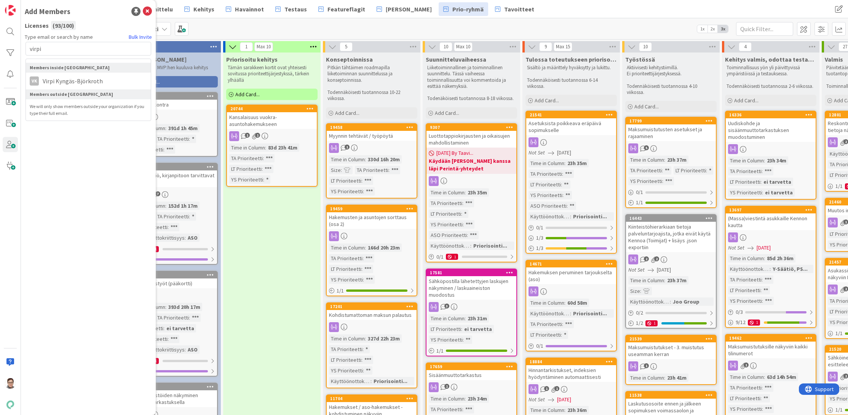
type input "virpi"
click at [65, 179] on div "Type email or search by name Bulk Invite virpi Members inside Pandia VK [PERSON…" at bounding box center [88, 221] width 127 height 377
click at [148, 11] on icon at bounding box center [147, 11] width 9 height 9
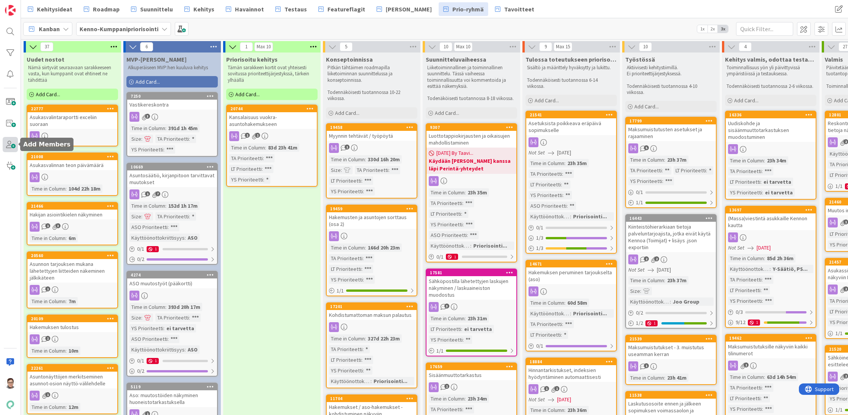
click at [11, 145] on span at bounding box center [10, 144] width 15 height 15
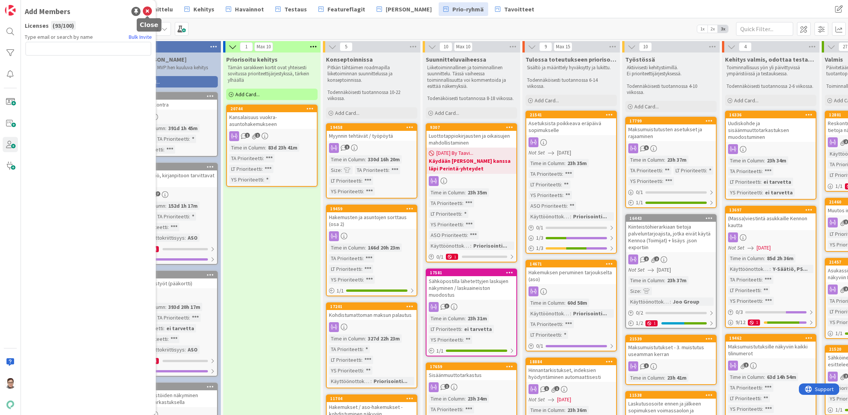
click at [146, 12] on icon at bounding box center [147, 11] width 9 height 9
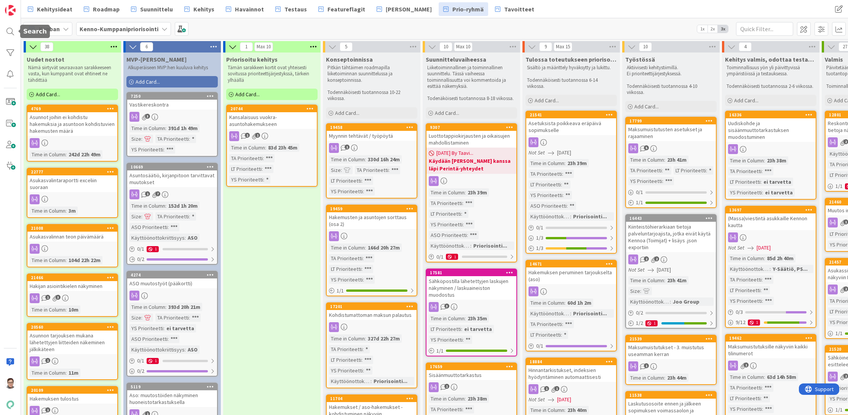
drag, startPoint x: 6, startPoint y: 28, endPoint x: 30, endPoint y: 37, distance: 25.5
click at [6, 28] on div at bounding box center [10, 31] width 15 height 15
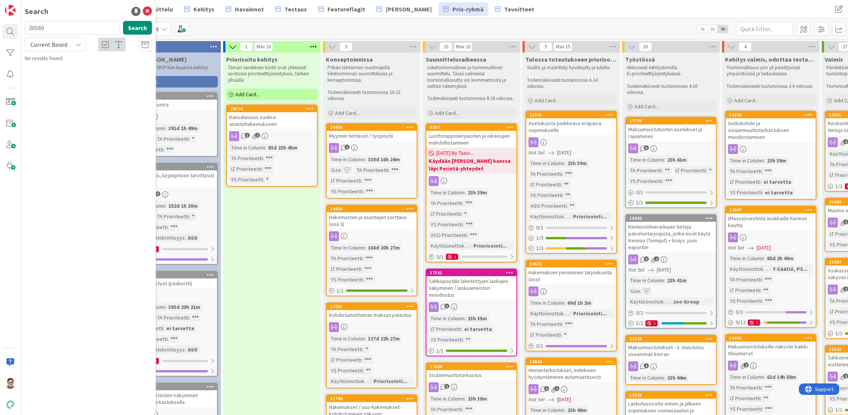
click at [69, 29] on input "20560" at bounding box center [72, 28] width 95 height 14
type input "20895"
click at [56, 45] on span "Current Board" at bounding box center [48, 45] width 37 height 8
click at [53, 78] on span "All Boards" at bounding box center [68, 75] width 79 height 11
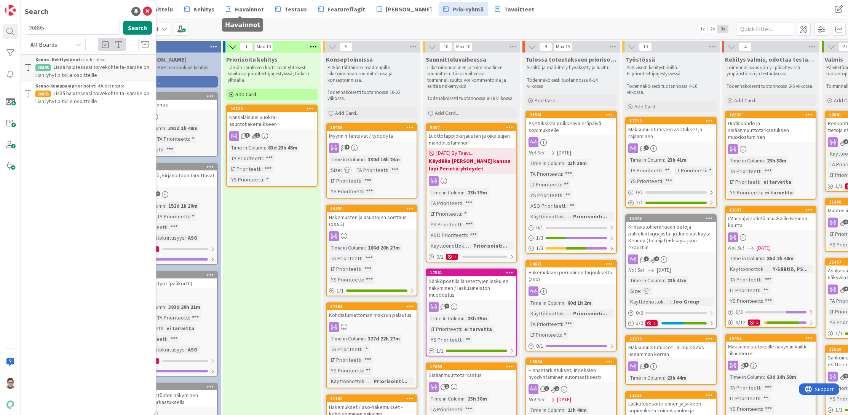
click at [255, 22] on div "Kanban Kenno-Kumppanipriorisointi 1x 2x 3x" at bounding box center [434, 28] width 827 height 21
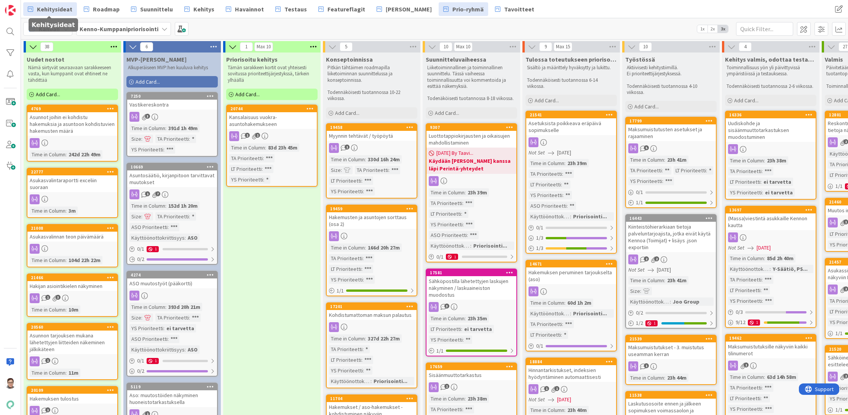
click at [63, 8] on span "Kehitysideat" at bounding box center [54, 9] width 35 height 9
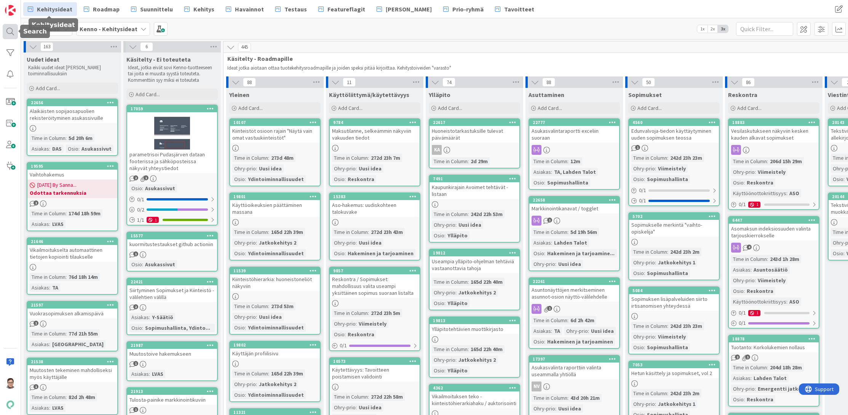
click at [11, 31] on div at bounding box center [10, 31] width 15 height 15
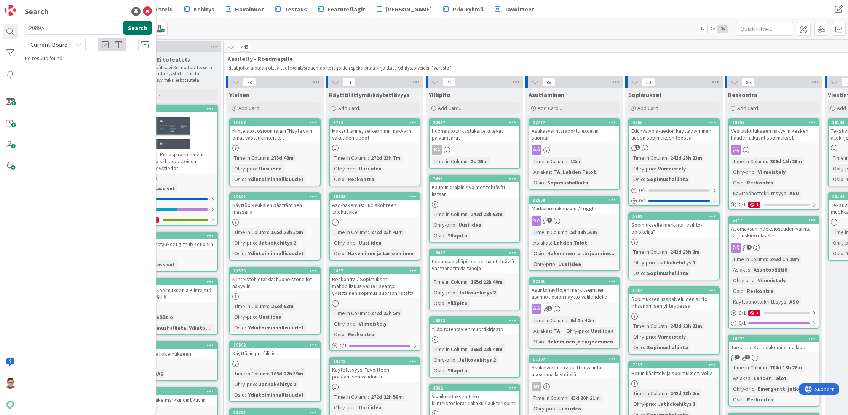
click at [142, 33] on button "Search" at bounding box center [137, 28] width 29 height 14
click at [147, 13] on icon at bounding box center [147, 11] width 9 height 9
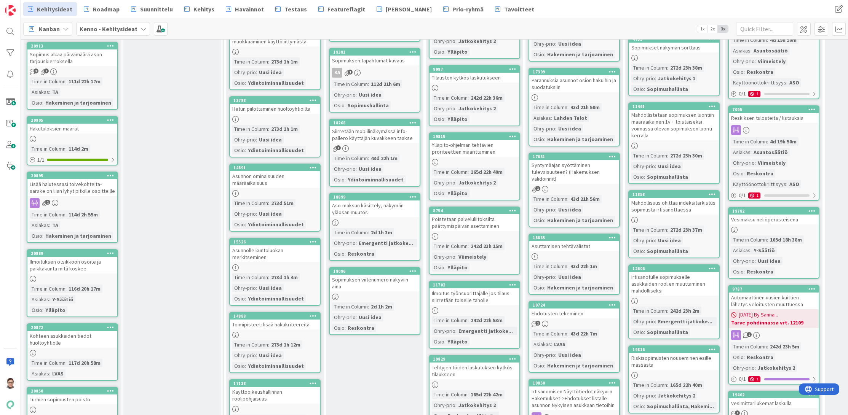
scroll to position [647, 0]
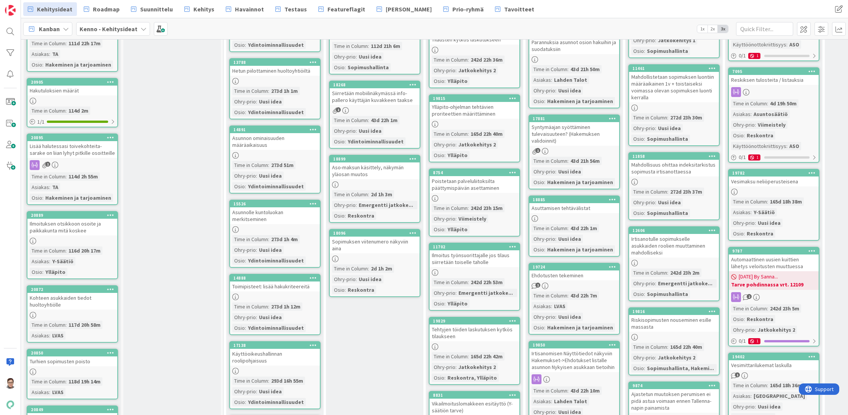
click at [71, 149] on div "Lisää halutessasi toivekohteita- sarake on liian lyhyt pitkille osoitteille" at bounding box center [72, 149] width 90 height 17
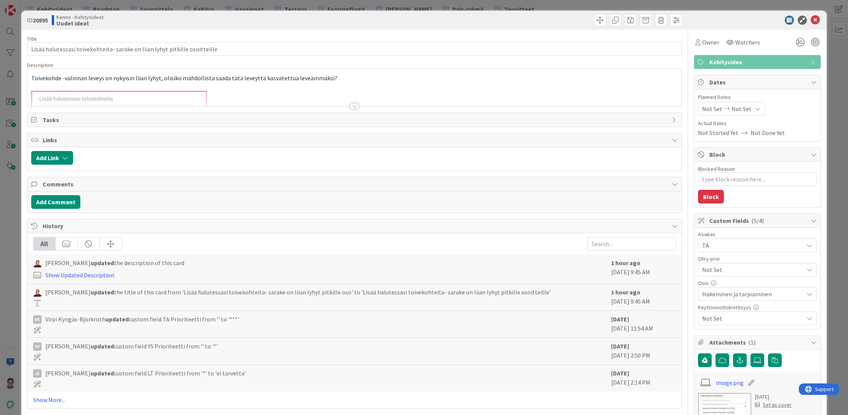
click at [350, 105] on div at bounding box center [354, 106] width 8 height 6
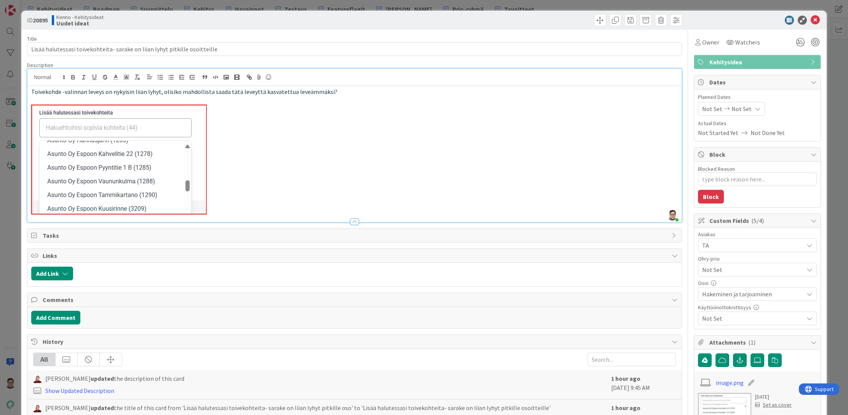
click at [255, 210] on p at bounding box center [354, 160] width 647 height 110
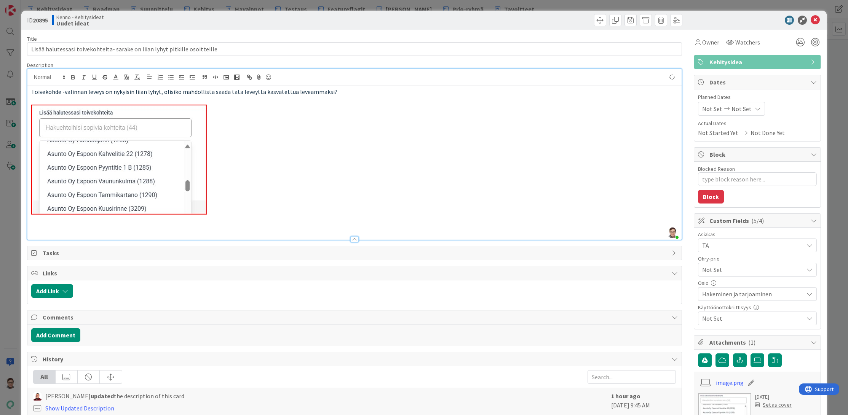
type textarea "x"
click at [580, 64] on div "Description" at bounding box center [354, 65] width 655 height 7
click at [594, 18] on span at bounding box center [600, 20] width 12 height 12
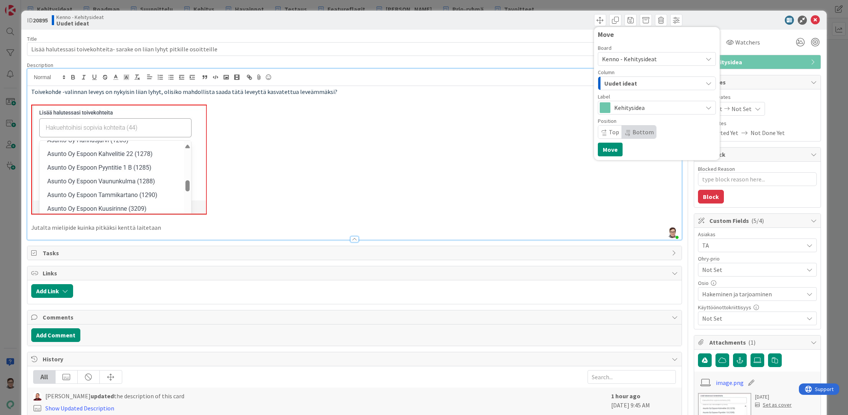
click at [623, 59] on span "Kenno - Kehitysideat" at bounding box center [629, 59] width 55 height 8
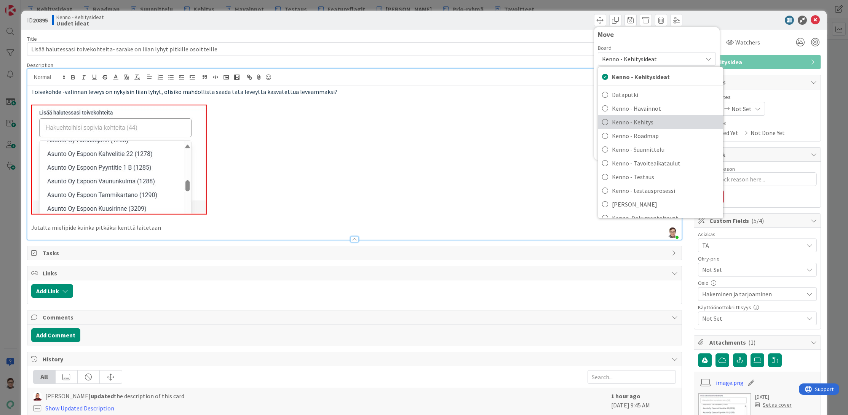
click at [632, 121] on span "Kenno - Kehitys" at bounding box center [665, 122] width 107 height 11
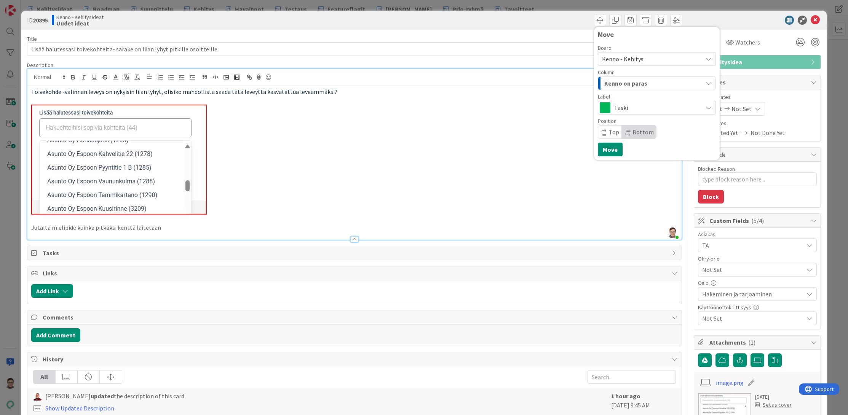
click at [627, 79] on span "Kenno on paras" at bounding box center [625, 83] width 43 height 10
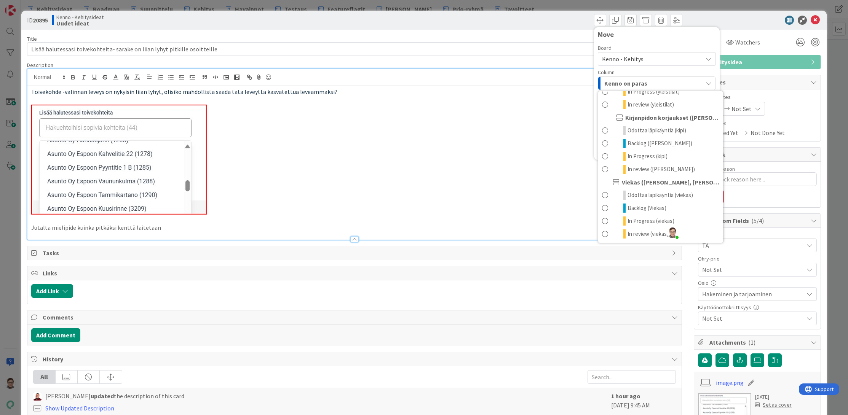
scroll to position [381, 0]
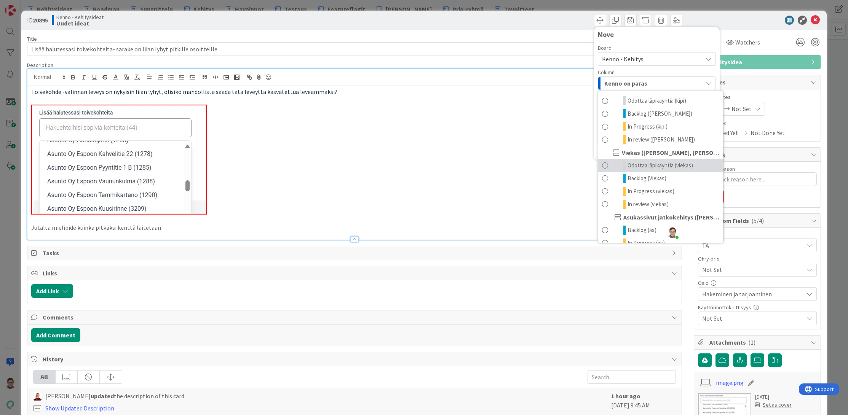
click at [639, 166] on span "Odottaa läpikäyntiä (viekas)" at bounding box center [660, 165] width 65 height 9
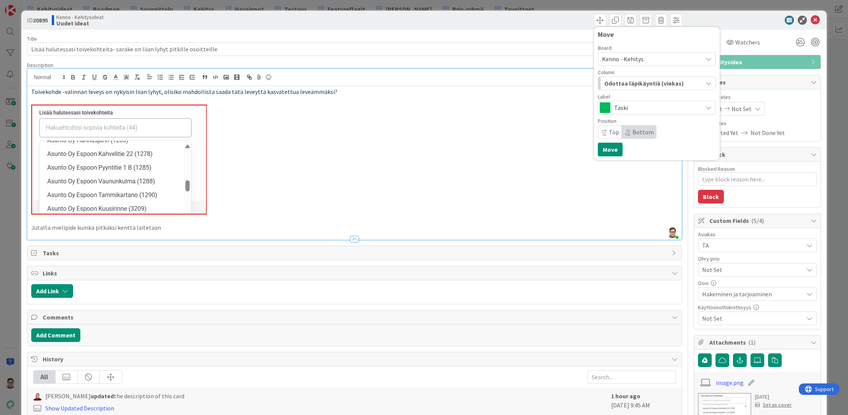
click at [609, 135] on span "Top" at bounding box center [614, 132] width 10 height 8
click at [605, 150] on button "Move" at bounding box center [610, 150] width 25 height 14
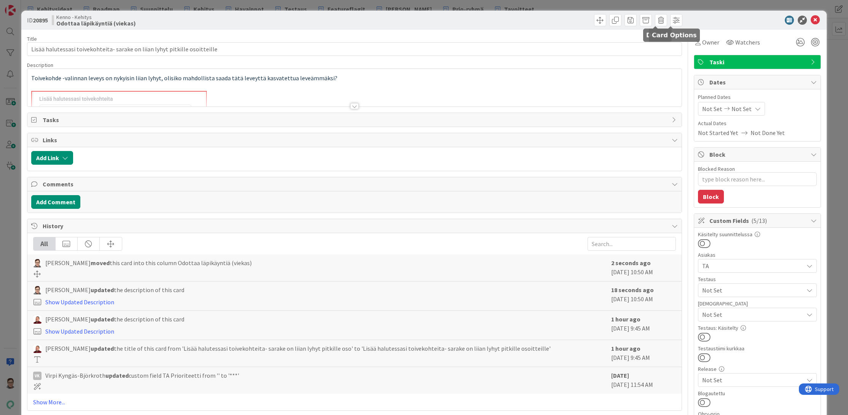
type textarea "x"
click at [812, 22] on icon at bounding box center [815, 20] width 9 height 9
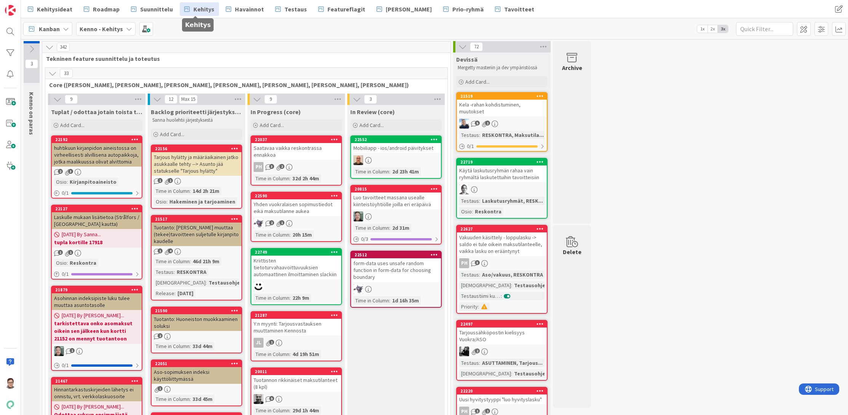
click at [204, 11] on span "Kehitys" at bounding box center [203, 9] width 21 height 9
click at [53, 75] on icon at bounding box center [52, 73] width 8 height 8
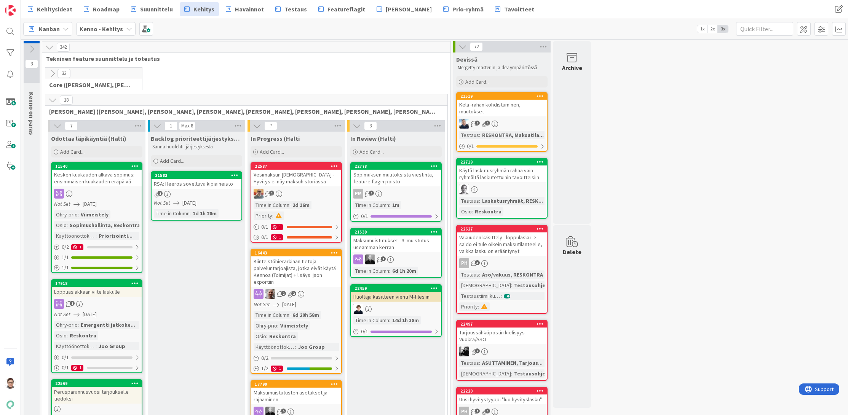
click at [54, 102] on icon at bounding box center [52, 100] width 8 height 8
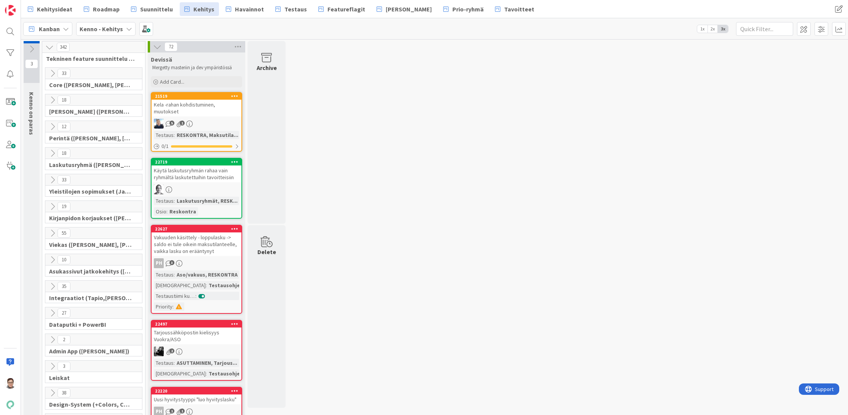
click at [53, 233] on icon at bounding box center [52, 233] width 8 height 8
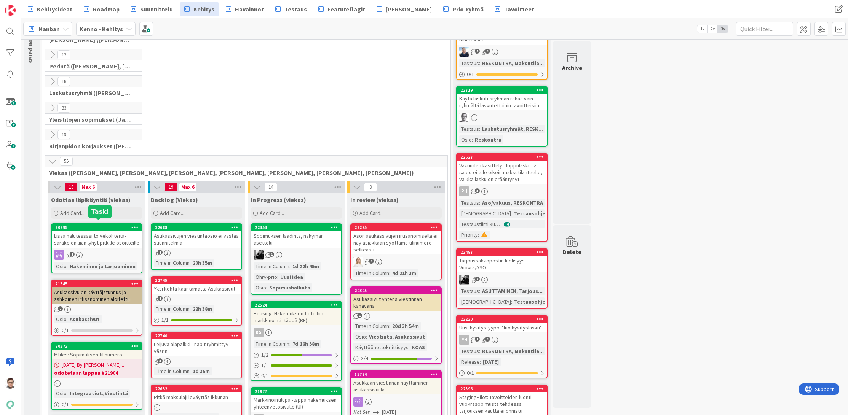
scroll to position [76, 0]
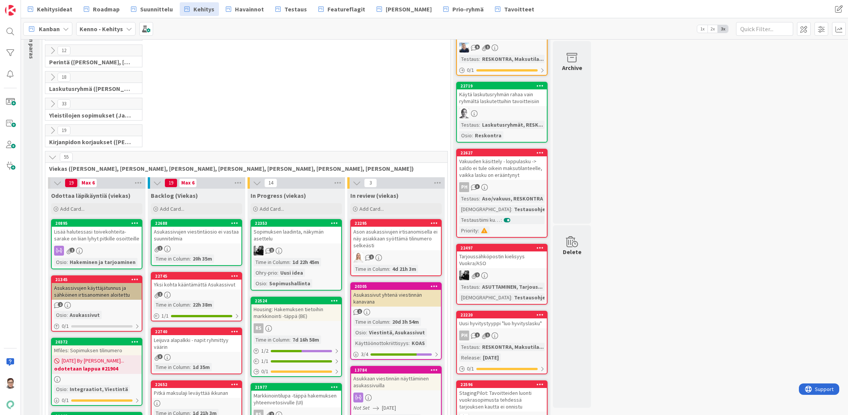
click at [52, 157] on icon at bounding box center [52, 157] width 8 height 8
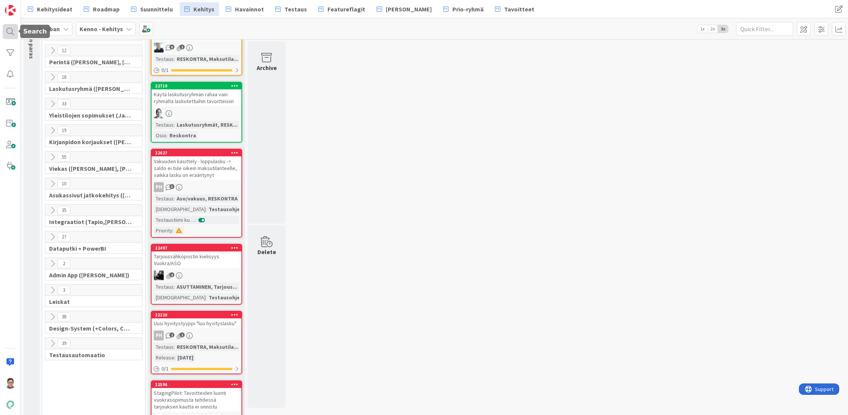
click at [12, 31] on div at bounding box center [10, 31] width 15 height 15
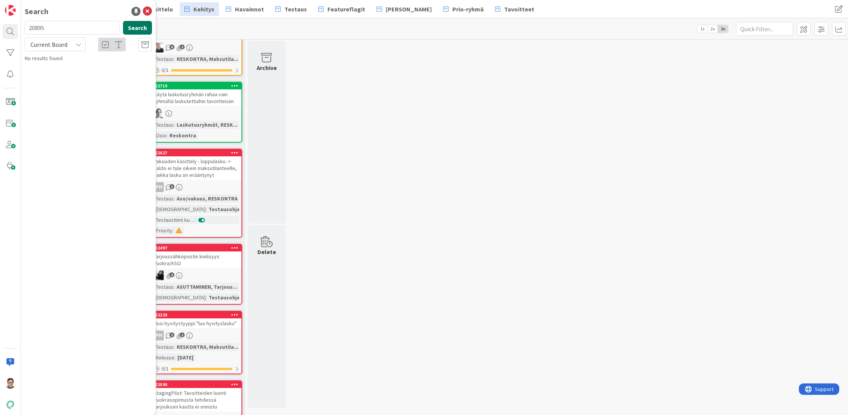
click at [135, 28] on button "Search" at bounding box center [137, 28] width 29 height 14
click at [65, 44] on span "Current Board" at bounding box center [48, 45] width 37 height 8
click at [53, 76] on span "All Boards" at bounding box center [68, 75] width 79 height 11
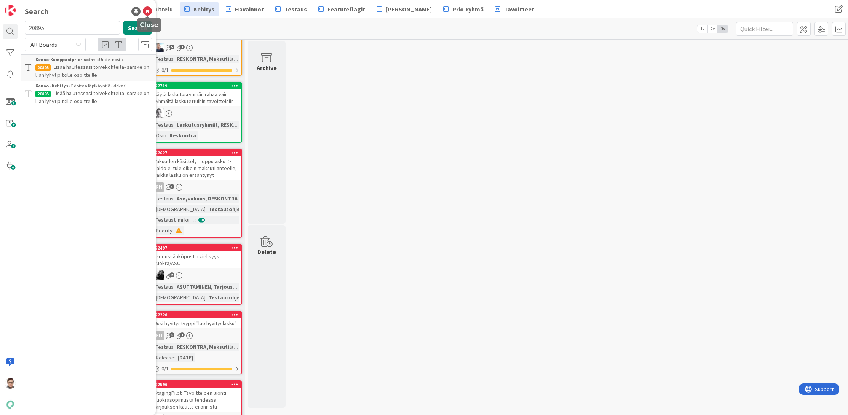
click at [149, 11] on icon at bounding box center [147, 11] width 9 height 9
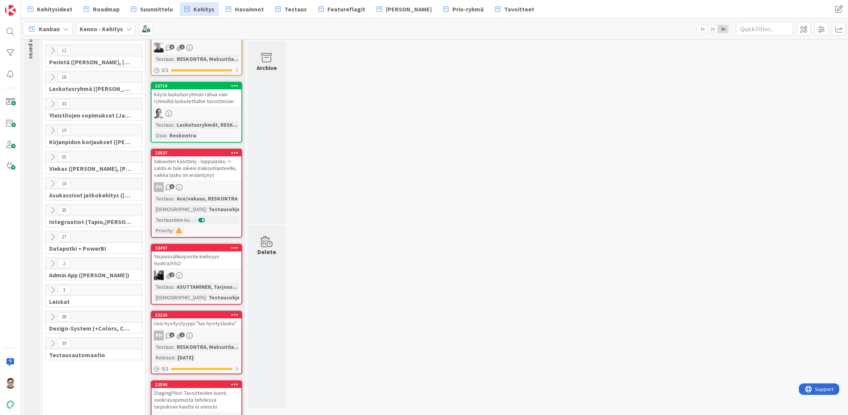
click at [10, 34] on div at bounding box center [10, 31] width 15 height 15
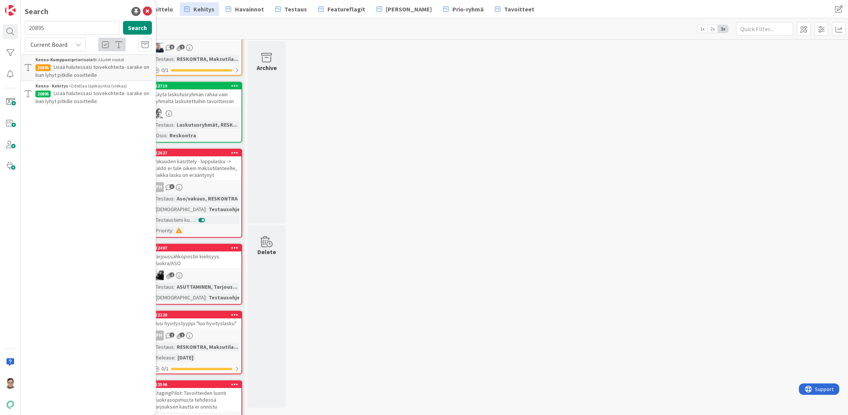
drag, startPoint x: 61, startPoint y: 29, endPoint x: 24, endPoint y: 29, distance: 36.9
click at [24, 29] on div "20895 Search" at bounding box center [88, 29] width 136 height 17
click at [62, 45] on span "Current Board" at bounding box center [48, 45] width 37 height 8
click at [56, 78] on span "All Boards" at bounding box center [68, 75] width 79 height 11
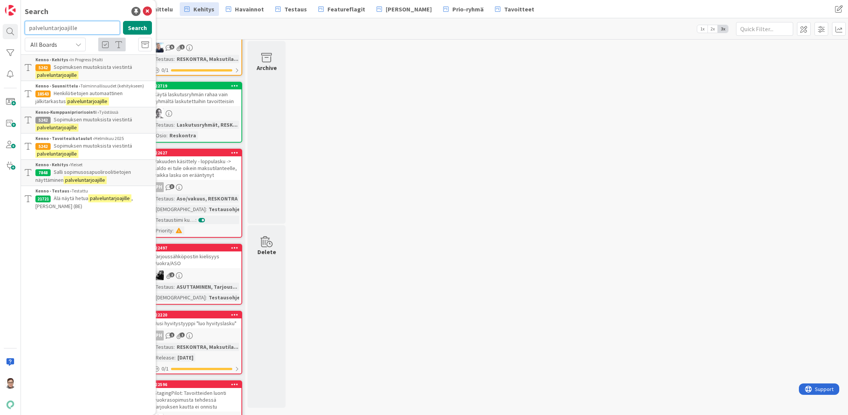
click at [79, 26] on input "palveluntarjoajille" at bounding box center [72, 28] width 95 height 14
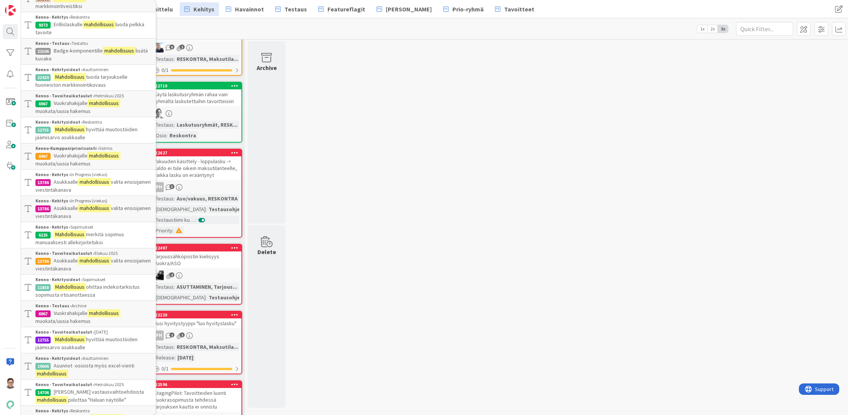
scroll to position [0, 0]
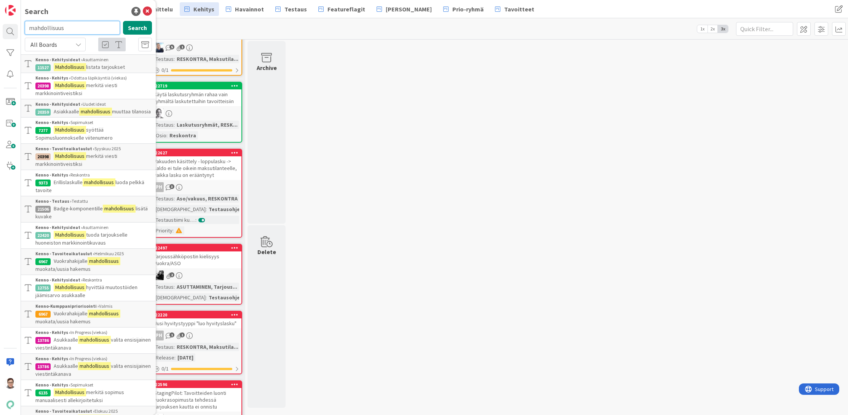
click at [73, 26] on input "mahdollisuus" at bounding box center [72, 28] width 95 height 14
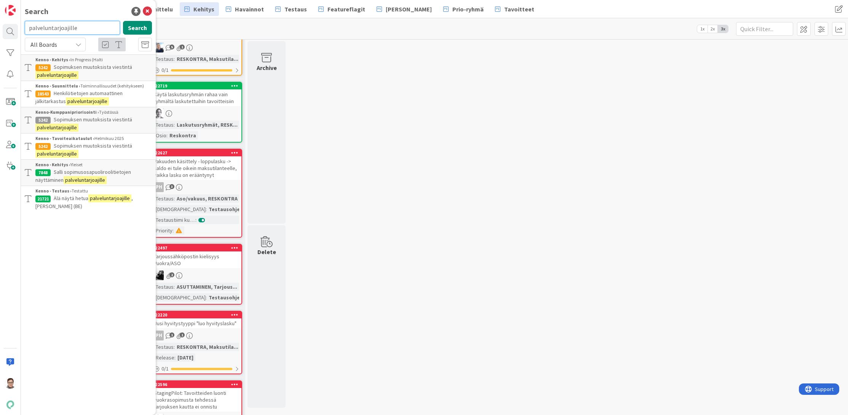
click at [82, 29] on input "palveluntarjoajille" at bounding box center [72, 28] width 95 height 14
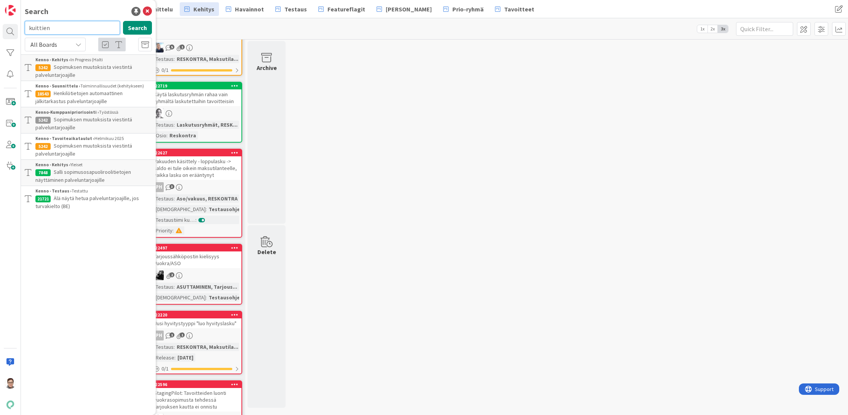
type input "kuittien"
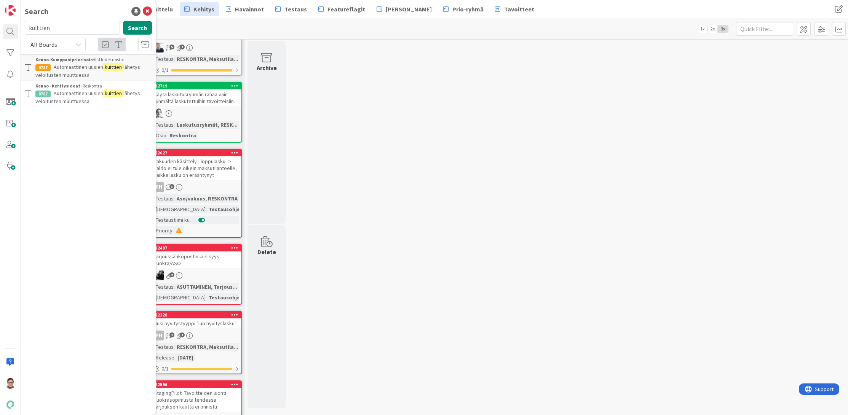
click at [82, 94] on span "Automaattinen uusien" at bounding box center [79, 93] width 50 height 7
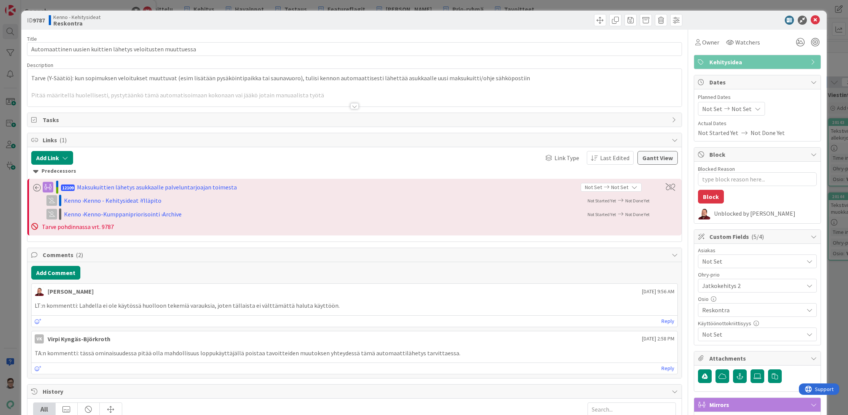
type textarea "x"
click at [811, 22] on icon at bounding box center [815, 20] width 9 height 9
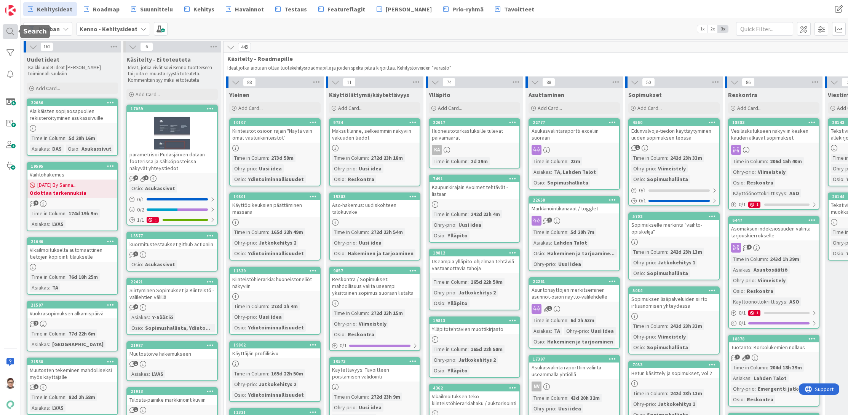
click at [7, 30] on div at bounding box center [10, 31] width 15 height 15
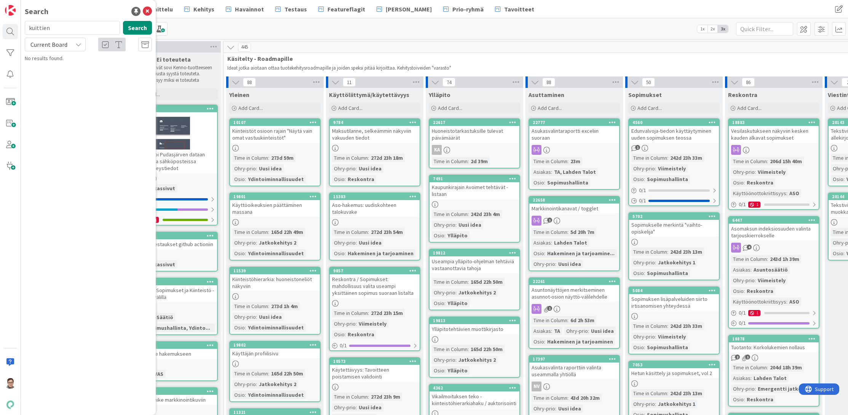
click at [62, 29] on input "kuittien" at bounding box center [72, 28] width 95 height 14
type input "12109"
click at [59, 45] on span "Current Board" at bounding box center [48, 45] width 37 height 8
click at [52, 75] on span "All Boards" at bounding box center [68, 75] width 79 height 11
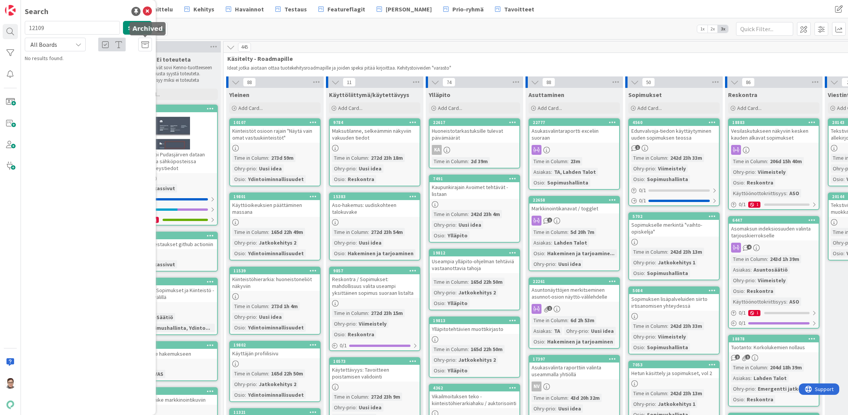
click at [144, 45] on icon at bounding box center [145, 45] width 8 height 8
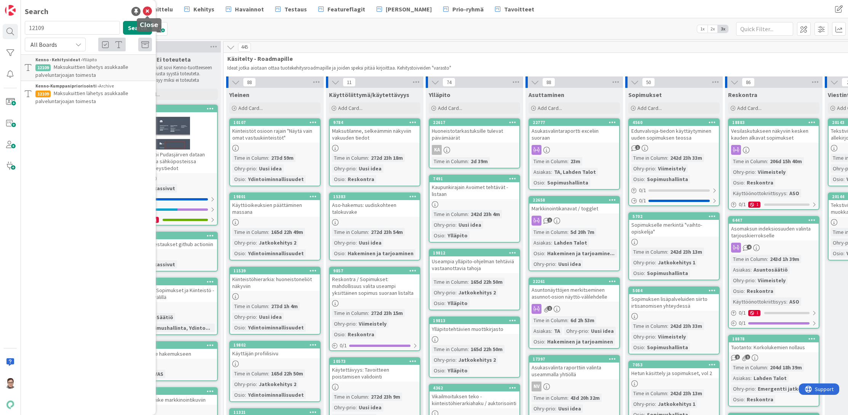
click at [147, 11] on icon at bounding box center [147, 11] width 9 height 9
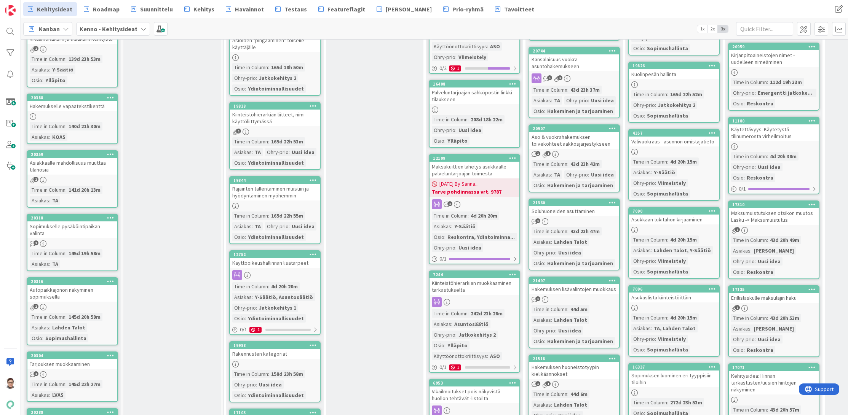
scroll to position [1752, 0]
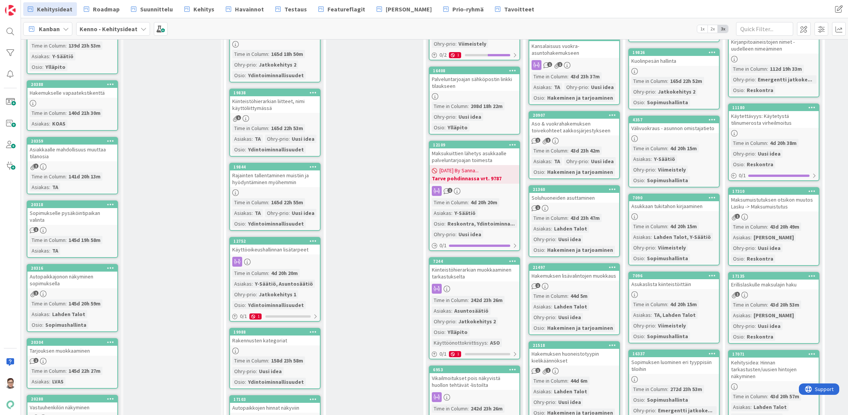
click at [471, 157] on div "Maksukuittien lähetys asukkaalle palveluntarjoajan toimesta" at bounding box center [475, 157] width 90 height 17
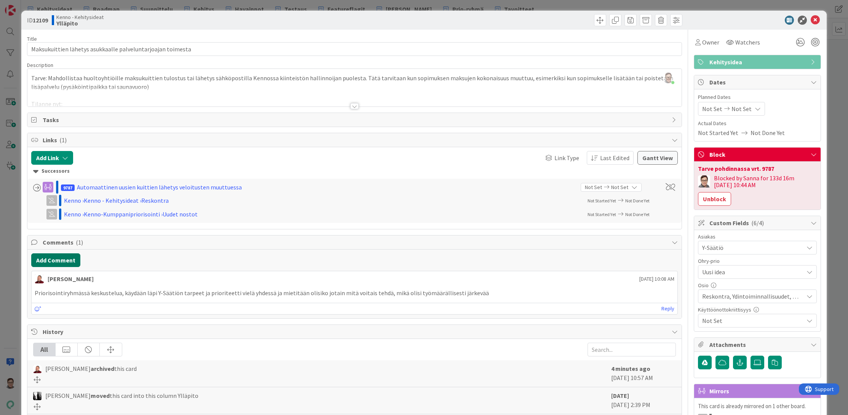
click at [62, 260] on button "Add Comment" at bounding box center [55, 261] width 49 height 14
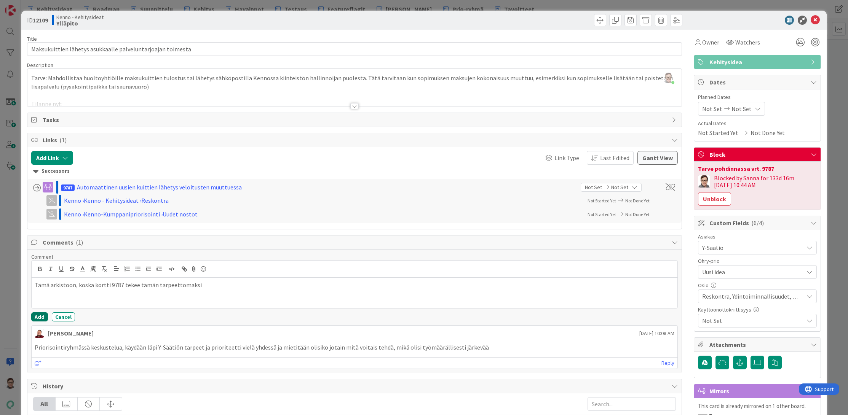
click at [38, 320] on button "Add" at bounding box center [39, 317] width 17 height 9
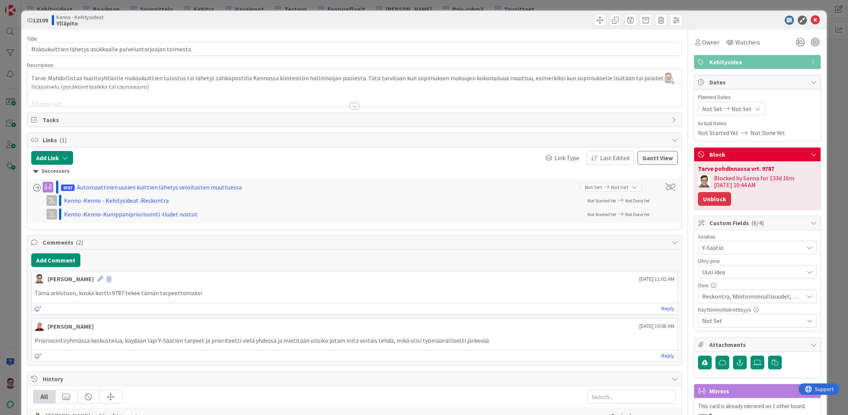
click at [714, 200] on button "Unblock" at bounding box center [714, 199] width 33 height 14
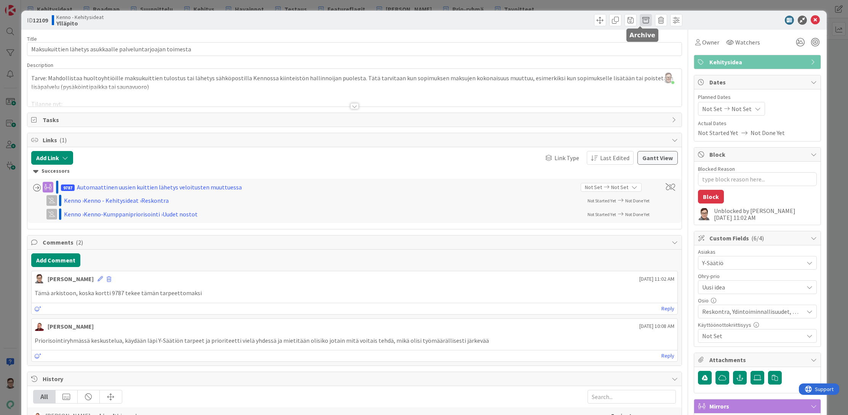
click at [640, 20] on span at bounding box center [646, 20] width 12 height 12
click at [658, 54] on button "Archive" at bounding box center [659, 56] width 30 height 14
type textarea "x"
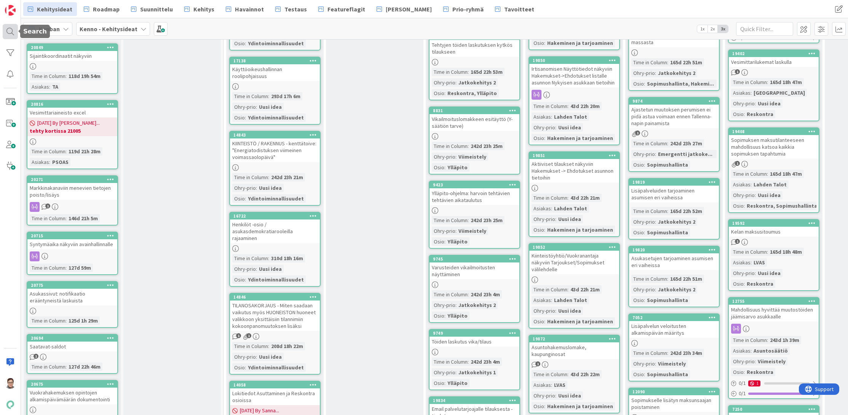
scroll to position [876, 0]
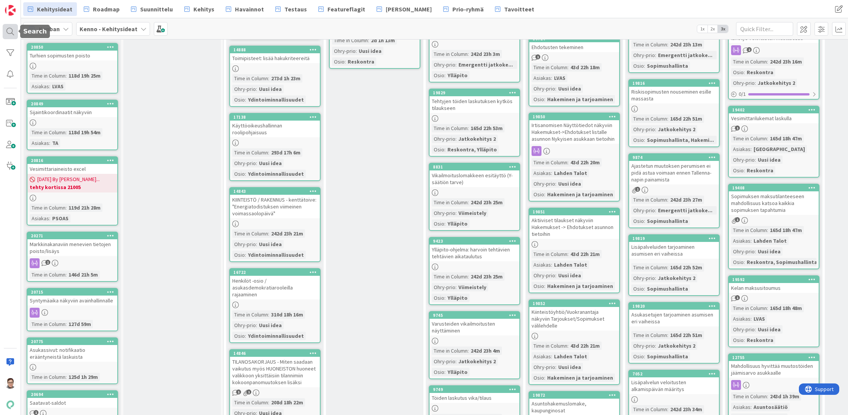
click at [11, 29] on div at bounding box center [10, 31] width 15 height 15
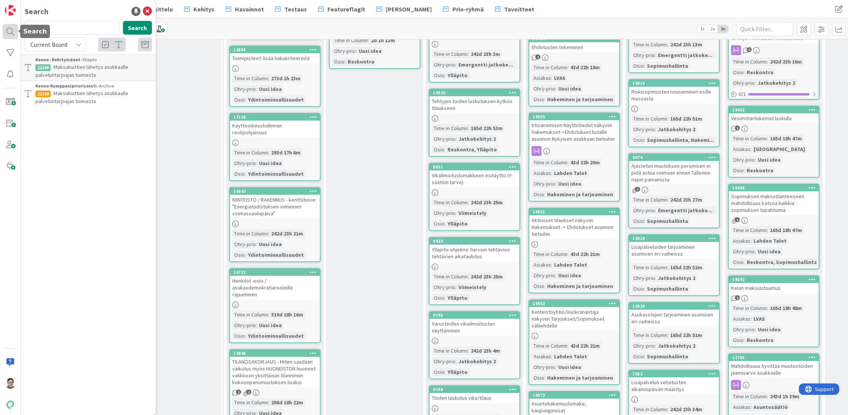
drag, startPoint x: 56, startPoint y: 27, endPoint x: 14, endPoint y: 25, distance: 42.3
click at [14, 25] on div "Search 12109 Search Current Board Kenno - Kehitysideat › Ylläpito 12109 Maksuku…" at bounding box center [10, 207] width 21 height 415
click at [54, 27] on input "kuittien" at bounding box center [72, 28] width 95 height 14
type input "palveluntarjoajan"
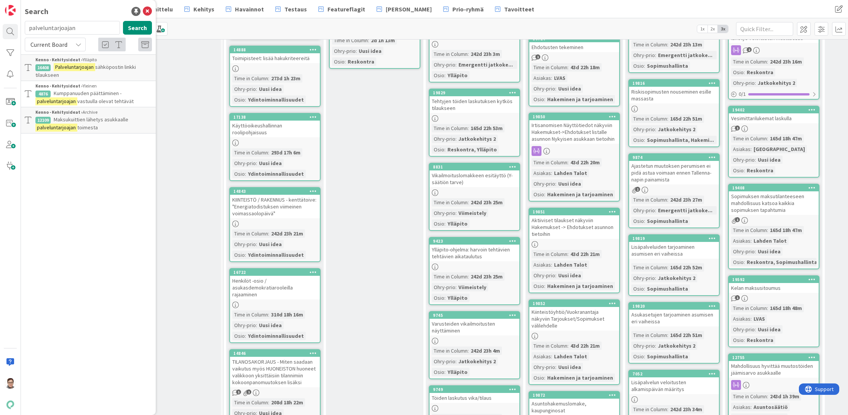
click at [57, 44] on span "Current Board" at bounding box center [48, 45] width 37 height 8
click at [58, 73] on span "All Boards" at bounding box center [68, 75] width 79 height 11
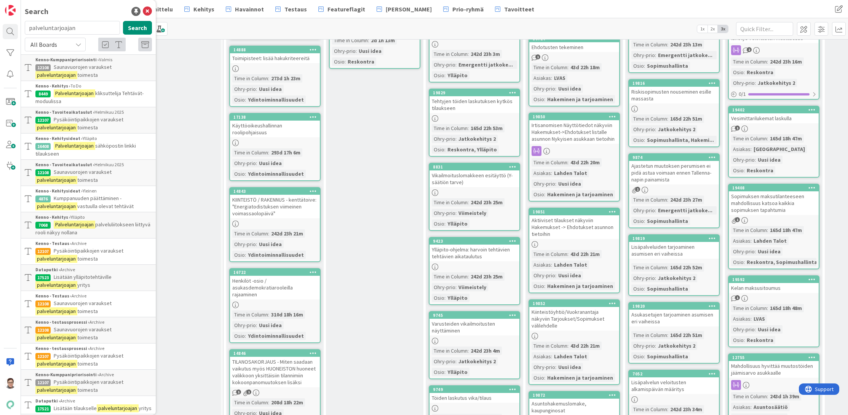
click at [73, 47] on div "All Boards" at bounding box center [55, 45] width 61 height 14
click at [53, 64] on span "Current Board" at bounding box center [68, 62] width 79 height 11
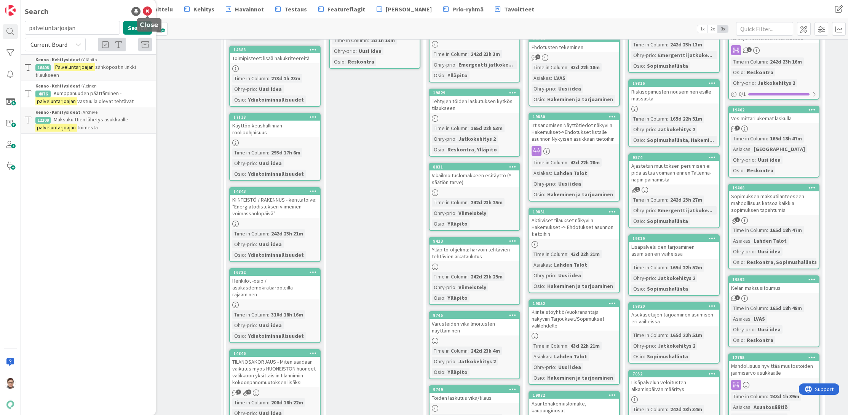
click at [149, 12] on icon at bounding box center [147, 11] width 9 height 9
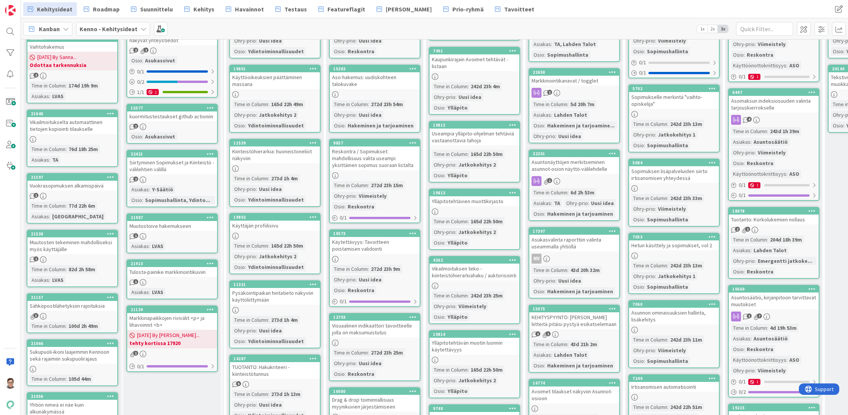
scroll to position [0, 0]
